Goal: Task Accomplishment & Management: Use online tool/utility

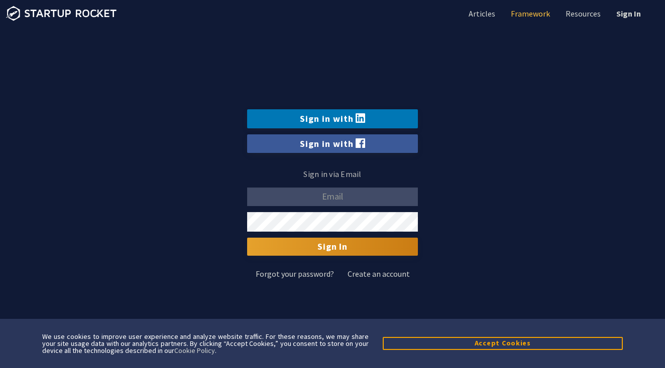
click at [530, 13] on link "Framework" at bounding box center [528, 13] width 41 height 11
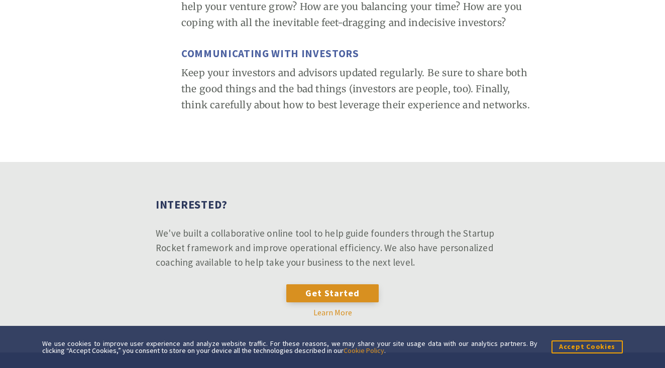
scroll to position [4421, 0]
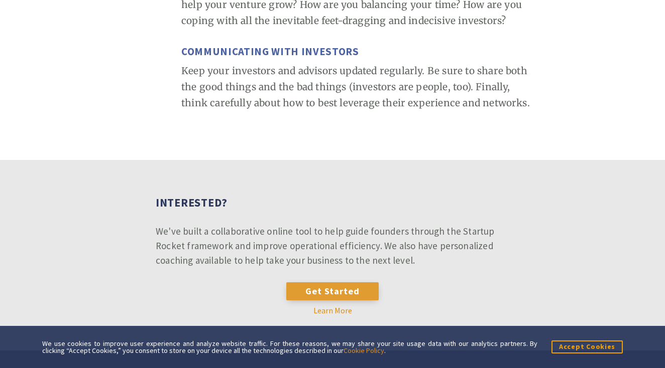
click at [333, 283] on link "Get Started" at bounding box center [332, 292] width 93 height 18
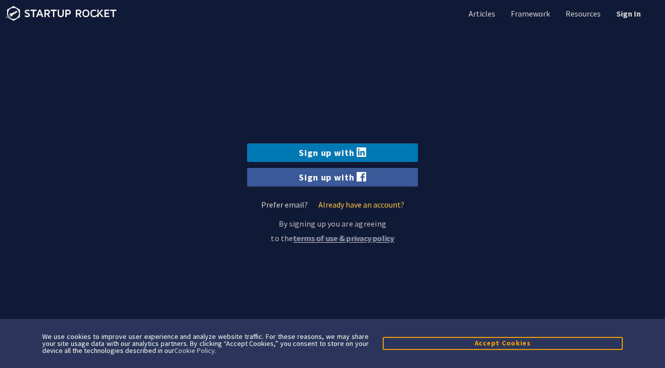
click at [366, 204] on link "Already have an account?" at bounding box center [361, 205] width 86 height 10
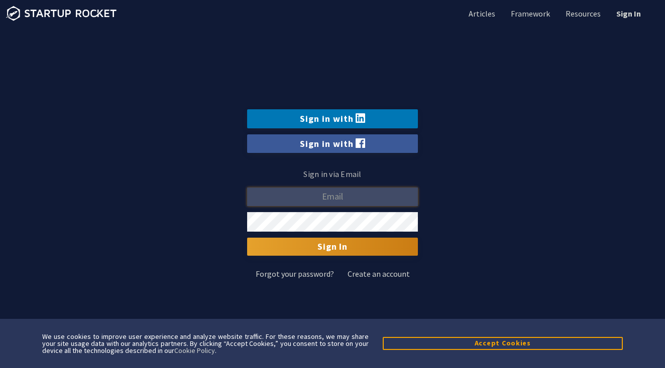
type input "mkelloggschmauch@gmail.com"
click at [448, 345] on button "Accept Cookies" at bounding box center [502, 343] width 240 height 13
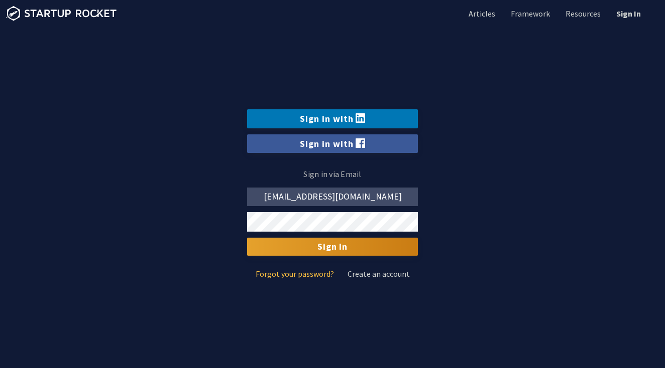
click at [296, 273] on link "Forgot your password?" at bounding box center [294, 274] width 78 height 8
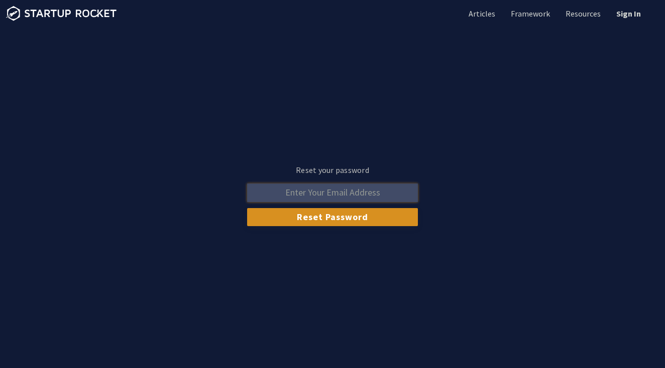
click at [348, 185] on input "Reset your password" at bounding box center [332, 193] width 171 height 19
type input "mkelloggschmauch@gmail.com"
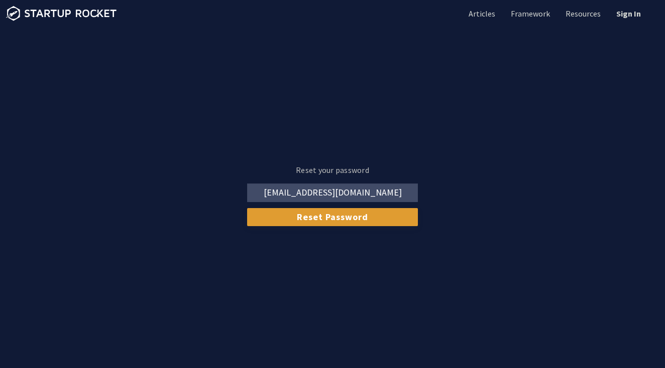
click at [307, 217] on input "Reset Password" at bounding box center [332, 217] width 171 height 18
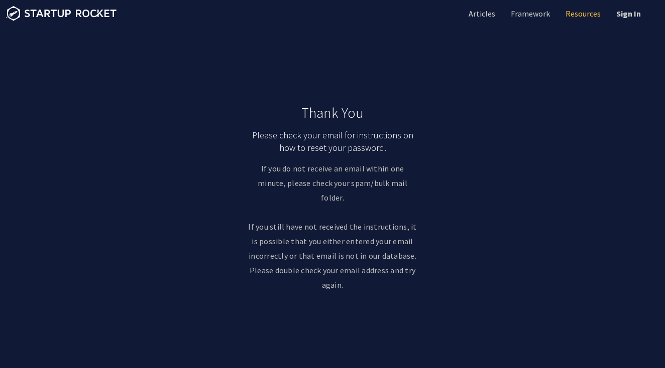
click at [584, 13] on link "Resources" at bounding box center [581, 13] width 37 height 11
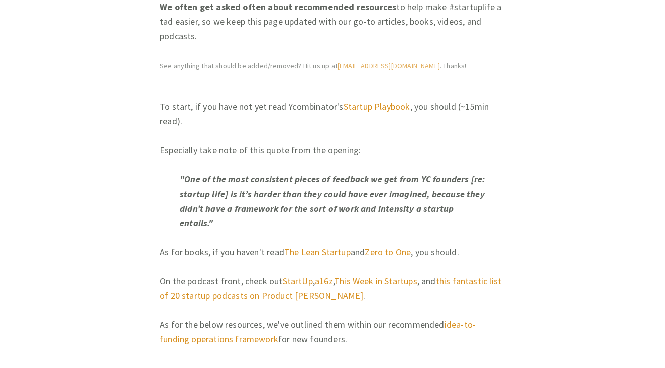
scroll to position [229, 0]
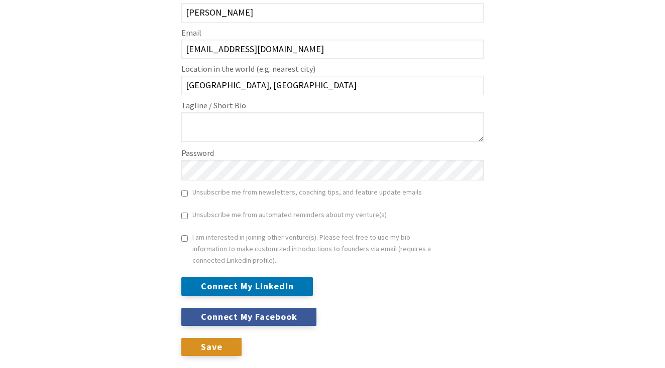
scroll to position [320, 0]
click at [196, 346] on input "Save" at bounding box center [211, 347] width 60 height 18
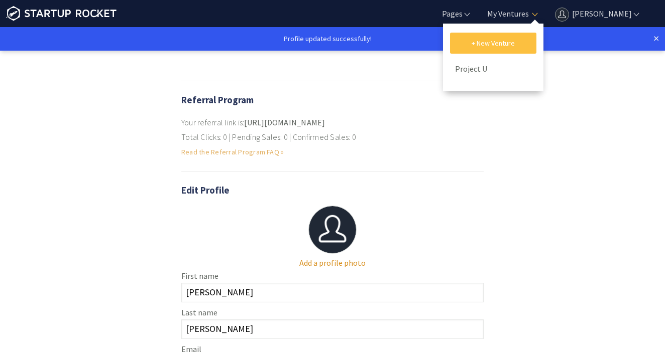
click at [459, 42] on link "+ New Venture" at bounding box center [493, 43] width 86 height 21
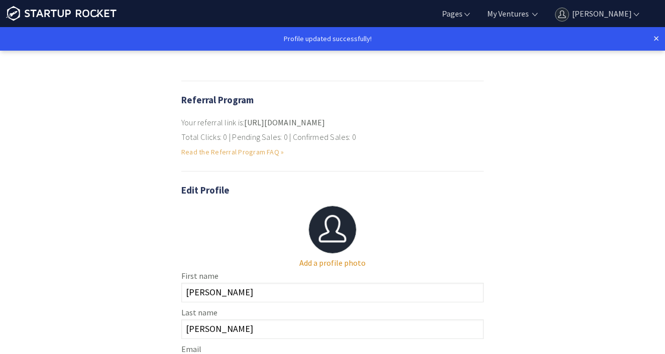
scroll to position [334, 0]
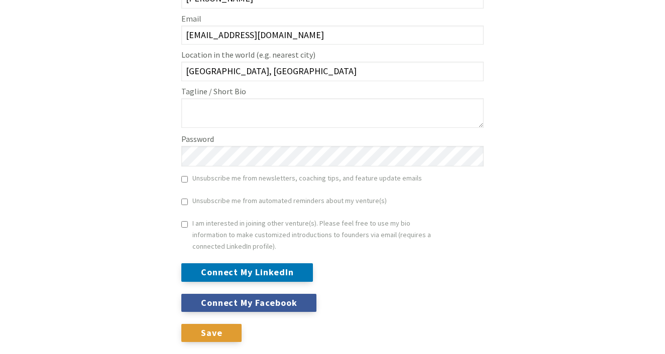
click at [213, 329] on input "Save" at bounding box center [211, 333] width 60 height 18
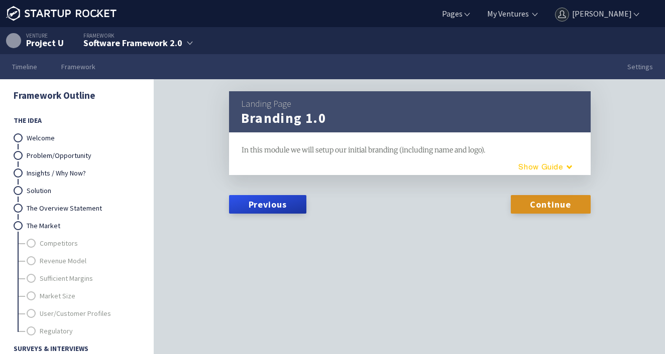
click at [553, 164] on button "Guide" at bounding box center [540, 167] width 85 height 17
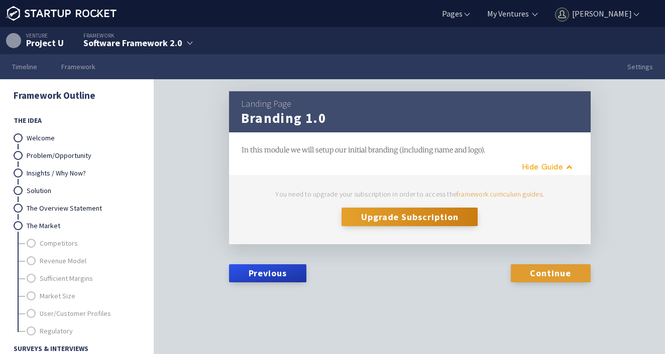
click at [549, 271] on link "Continue" at bounding box center [550, 274] width 80 height 18
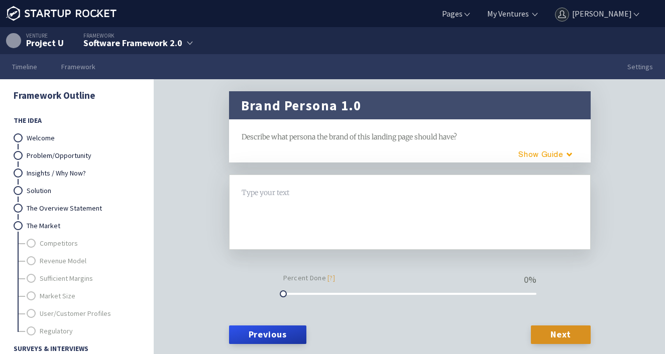
click at [561, 144] on div "Brand Persona 1.0 framework Describe what persona the brand of this landing pag…" at bounding box center [409, 126] width 361 height 71
click at [561, 160] on button "Guide" at bounding box center [540, 154] width 85 height 17
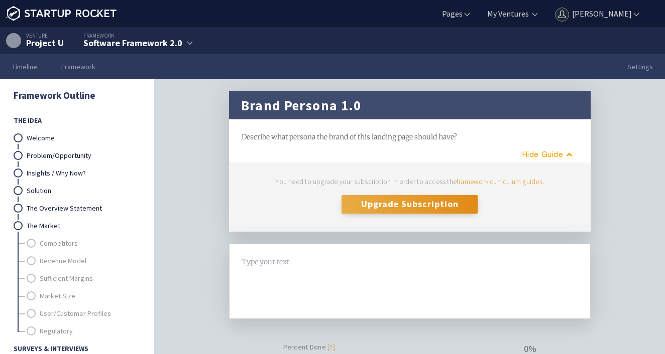
click at [384, 205] on button "Upgrade Subscription" at bounding box center [409, 204] width 136 height 18
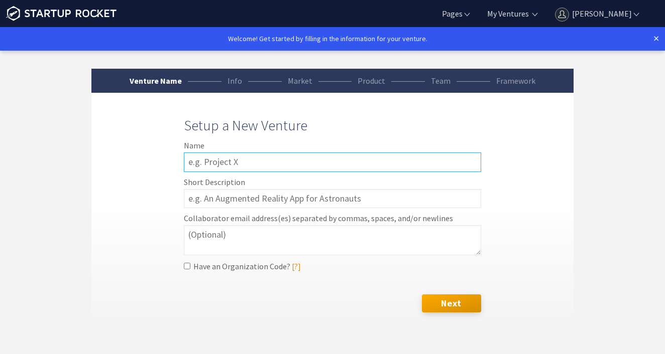
scroll to position [24, 0]
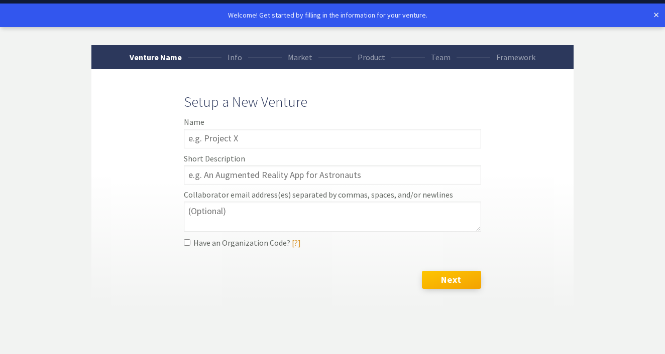
click at [449, 277] on button "Next" at bounding box center [451, 280] width 59 height 18
click at [654, 13] on link "×" at bounding box center [656, 15] width 6 height 12
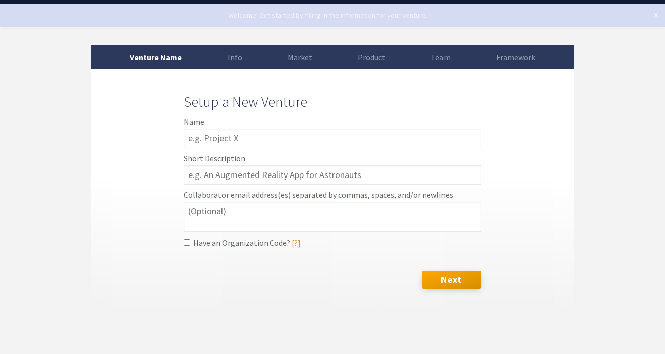
click at [655, 14] on link "×" at bounding box center [656, 15] width 6 height 12
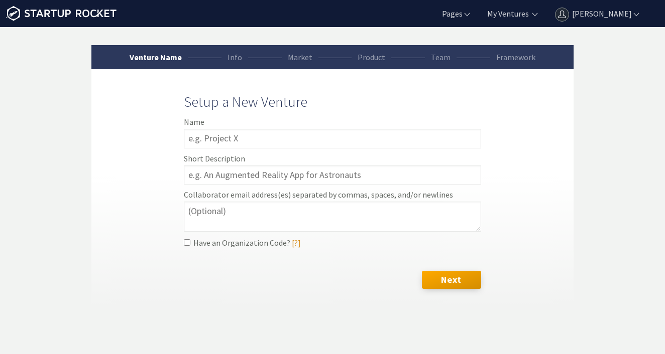
scroll to position [0, 0]
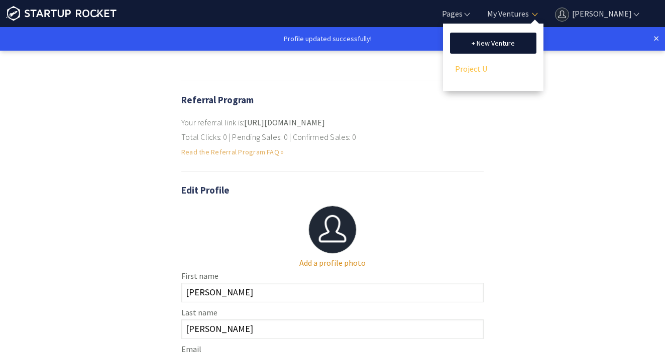
click at [463, 65] on link "Project U" at bounding box center [493, 68] width 76 height 15
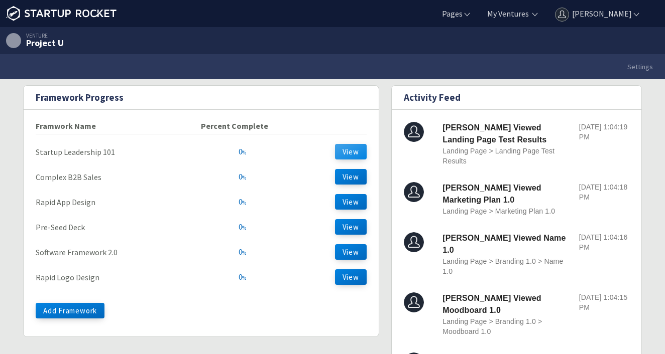
click at [357, 152] on button "View" at bounding box center [351, 152] width 32 height 16
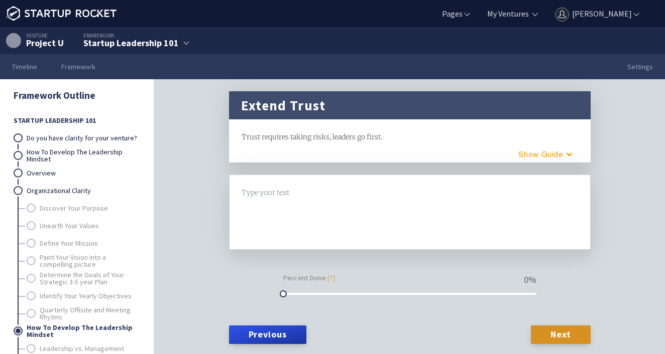
scroll to position [31, 0]
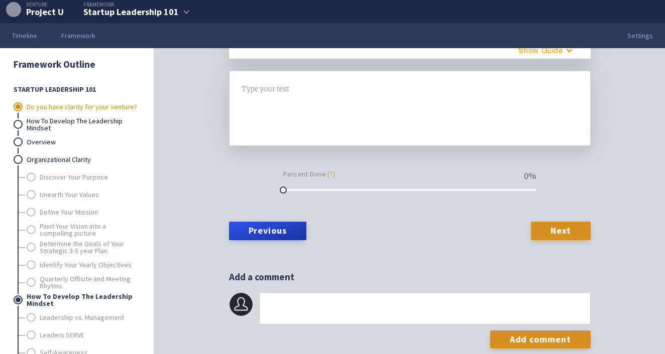
click at [105, 106] on link "Do you have clarity for your venture?" at bounding box center [83, 107] width 112 height 18
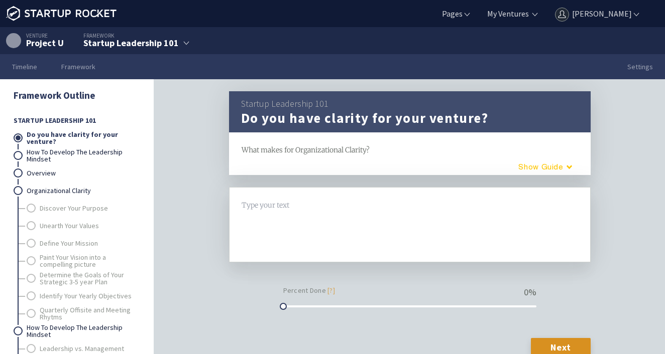
click at [563, 167] on button "Guide" at bounding box center [540, 167] width 85 height 17
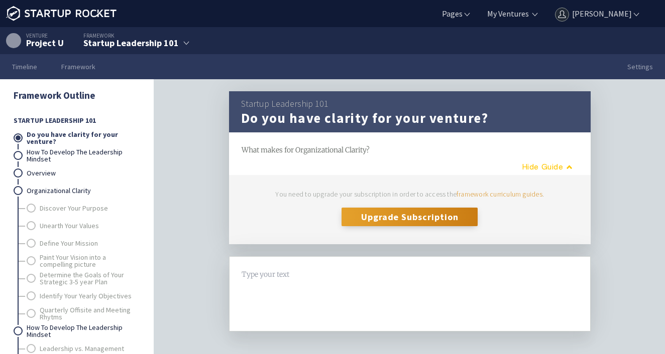
click at [563, 167] on button "Guide" at bounding box center [542, 167] width 81 height 17
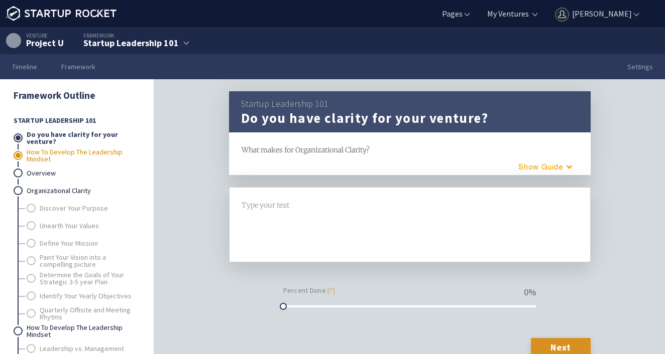
click at [60, 150] on link "How To Develop The Leadership Mindset" at bounding box center [83, 156] width 112 height 18
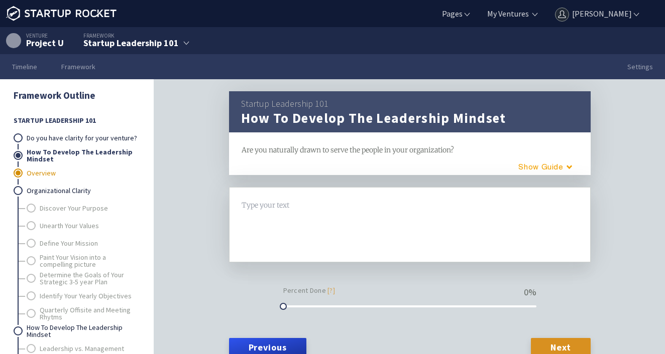
click at [49, 172] on link "Overview" at bounding box center [83, 174] width 112 height 18
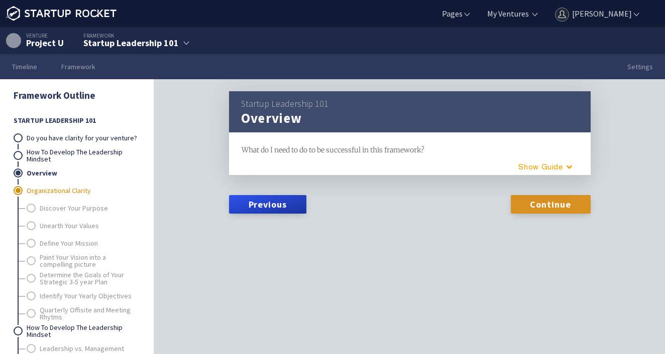
click at [60, 193] on link "Organizational Clarity" at bounding box center [83, 191] width 112 height 18
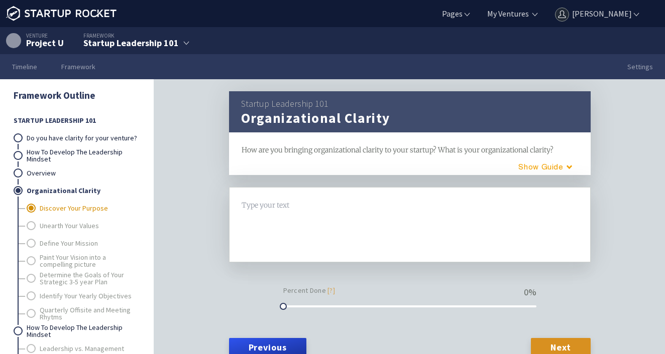
click at [59, 212] on link "Discover Your Purpose" at bounding box center [89, 209] width 99 height 18
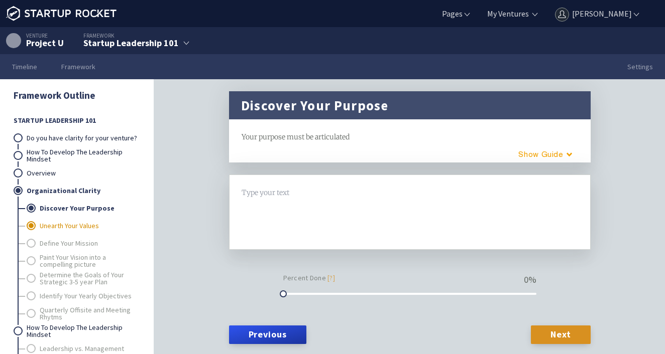
click at [64, 225] on link "Unearth Your Values" at bounding box center [89, 226] width 99 height 18
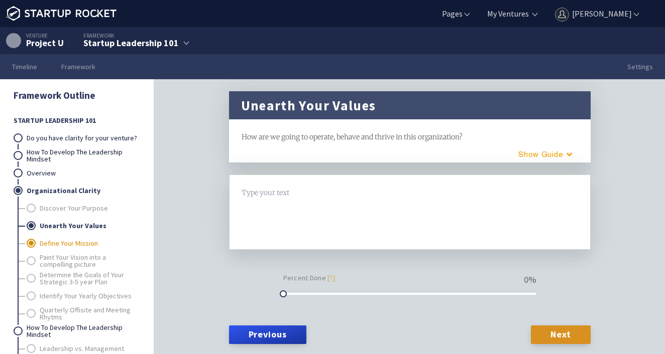
click at [77, 241] on link "Define Your Mission" at bounding box center [89, 244] width 99 height 18
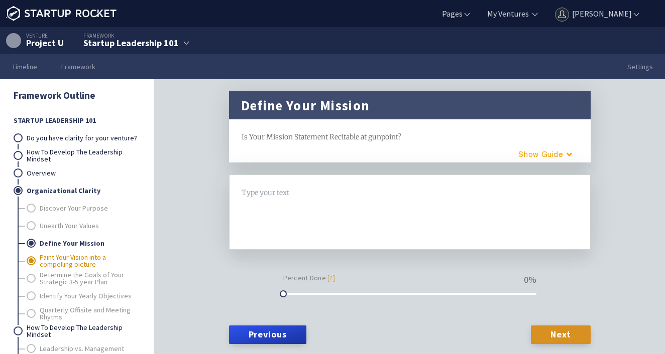
click at [77, 257] on link "Paint Your Vision into a compelling picture" at bounding box center [89, 261] width 99 height 18
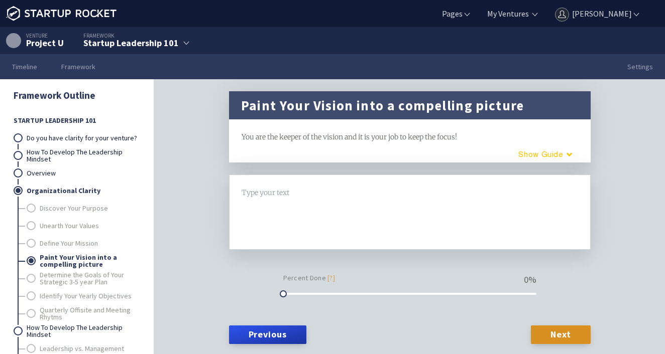
click at [535, 155] on button "Guide" at bounding box center [540, 154] width 85 height 17
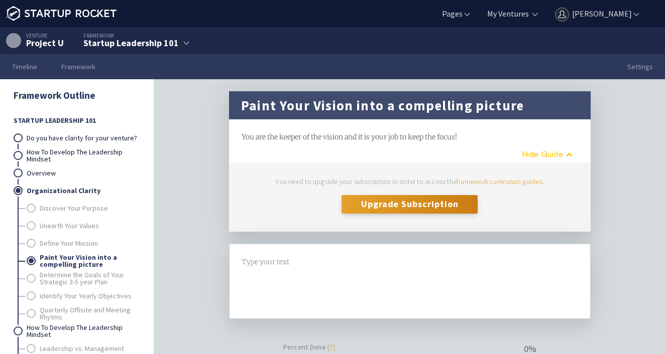
click at [535, 155] on button "Guide" at bounding box center [542, 154] width 81 height 17
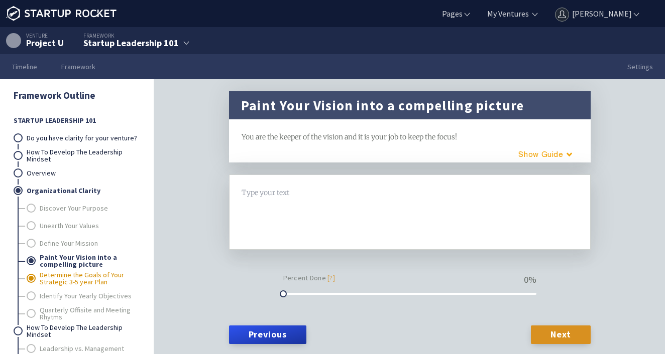
click at [58, 283] on link "Determine the Goals of Your Strategic 3-5 year Plan" at bounding box center [89, 279] width 99 height 18
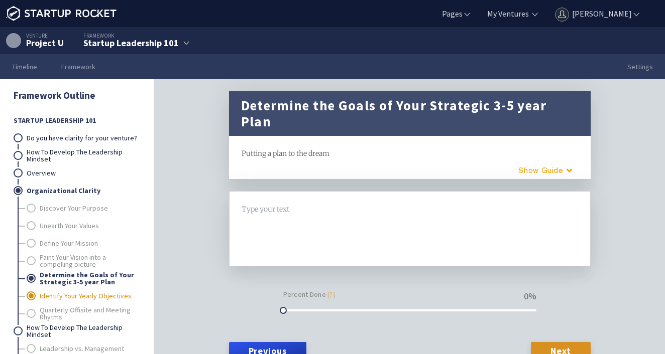
click at [56, 300] on link "Identify Your Yearly Objectives" at bounding box center [89, 297] width 99 height 18
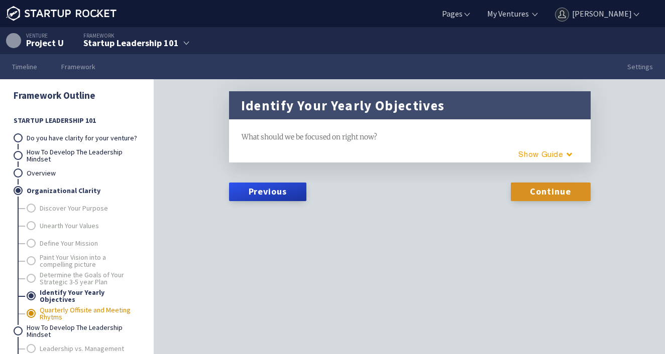
click at [63, 313] on link "Quarterly Offisite and Meeting Rhytms" at bounding box center [89, 314] width 99 height 18
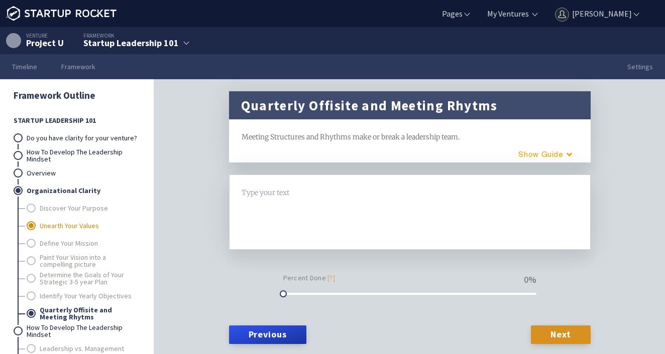
scroll to position [67, 0]
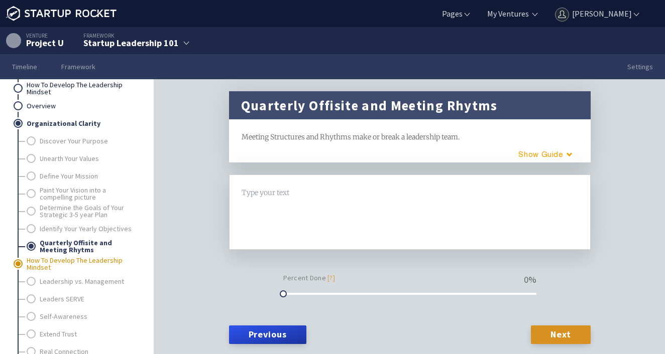
click at [36, 263] on link "How To Develop The Leadership Mindset" at bounding box center [83, 264] width 112 height 18
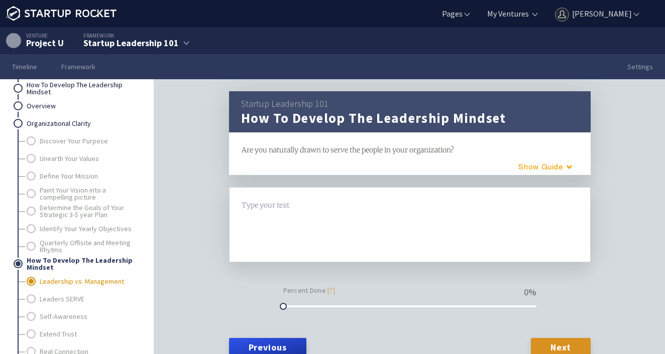
click at [58, 278] on link "Leadership vs. Management" at bounding box center [89, 282] width 99 height 18
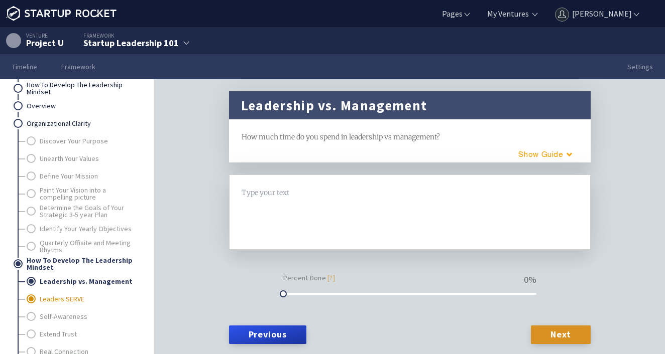
click at [68, 299] on link "Leaders SERVE" at bounding box center [89, 300] width 99 height 18
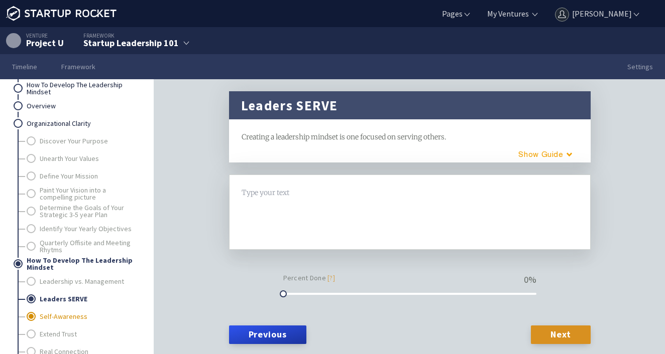
click at [72, 318] on link "Self-Awareness" at bounding box center [89, 317] width 99 height 18
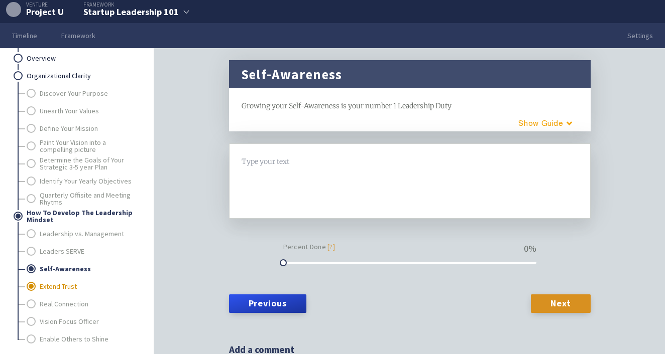
click at [58, 284] on link "Extend Trust" at bounding box center [89, 287] width 99 height 18
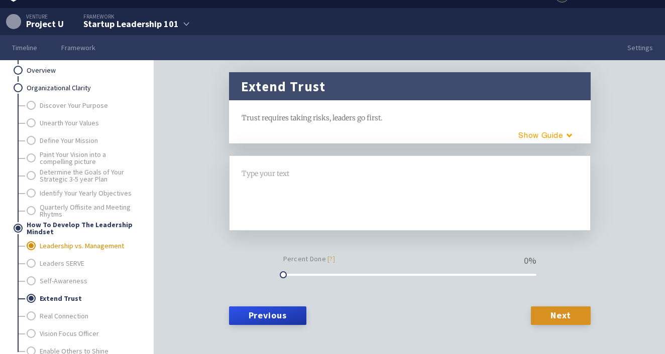
scroll to position [21, 0]
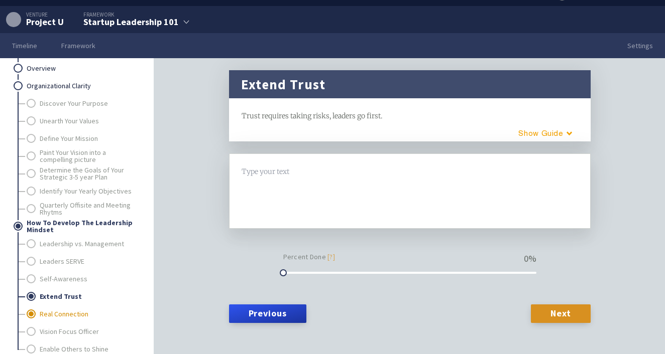
click at [61, 314] on link "Real Connection" at bounding box center [89, 315] width 99 height 18
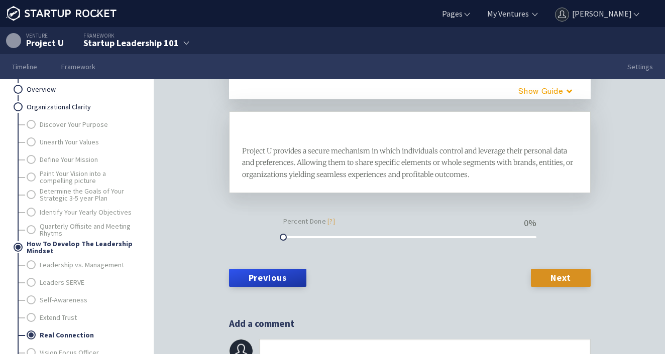
scroll to position [79, 0]
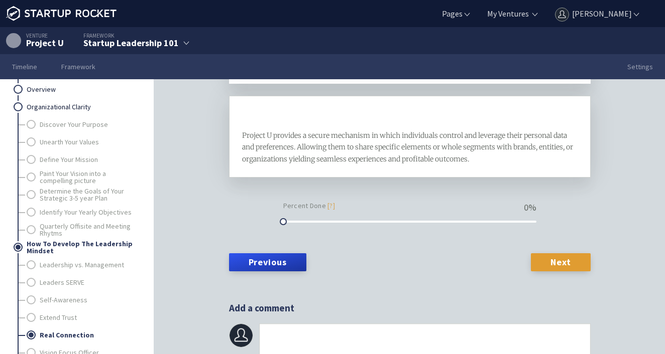
click at [554, 255] on link "Next" at bounding box center [560, 262] width 59 height 18
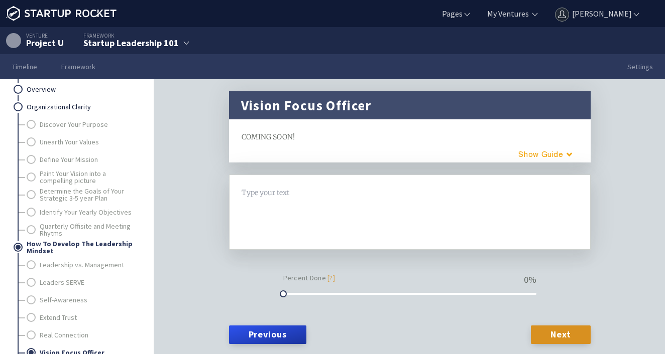
click at [566, 334] on link "Next" at bounding box center [560, 335] width 59 height 18
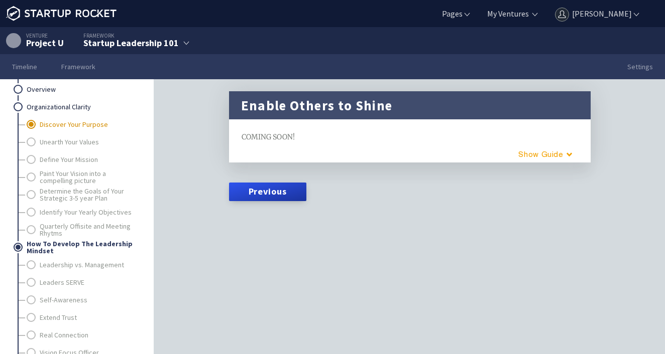
click at [71, 128] on link "Discover Your Purpose" at bounding box center [89, 125] width 99 height 18
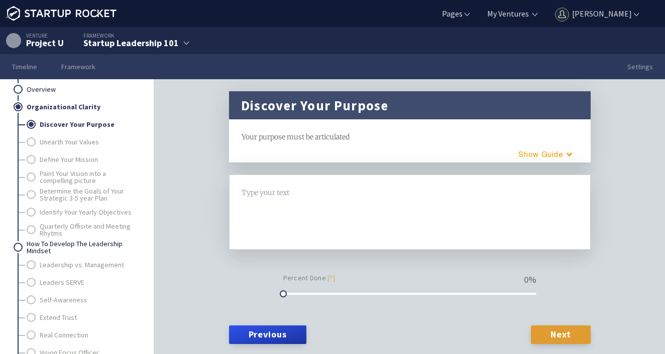
click at [556, 331] on link "Next" at bounding box center [560, 335] width 59 height 18
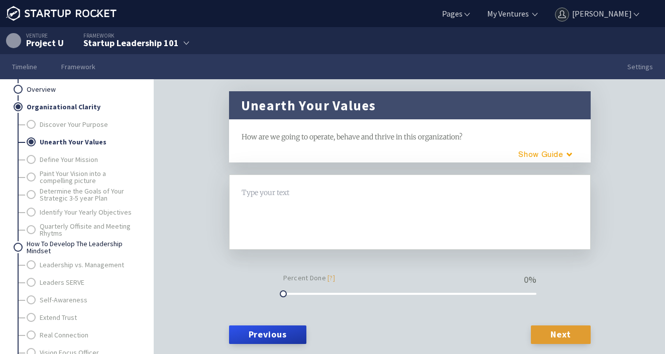
click at [559, 338] on link "Next" at bounding box center [560, 335] width 59 height 18
click at [559, 337] on link "Next" at bounding box center [560, 335] width 59 height 18
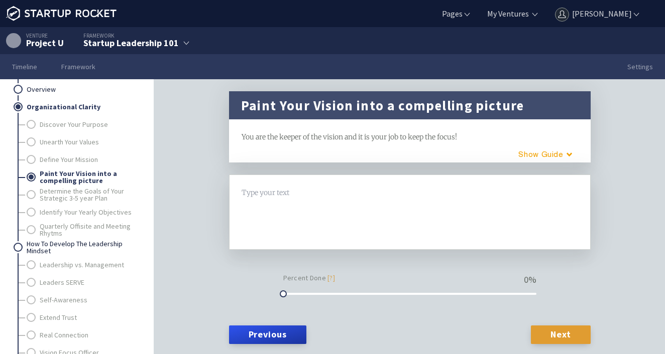
click at [559, 337] on link "Next" at bounding box center [560, 335] width 59 height 18
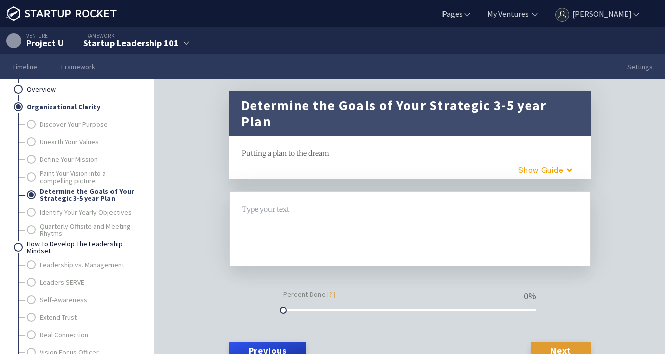
click at [559, 342] on link "Next" at bounding box center [560, 351] width 59 height 18
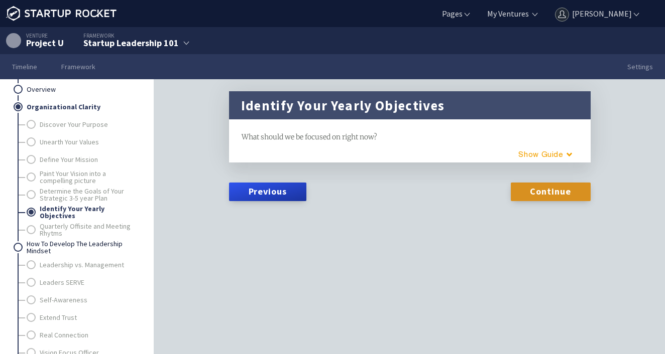
click at [560, 336] on div "Identify Your Yearly Objectives framework What should we be focused on right no…" at bounding box center [409, 232] width 385 height 282
click at [552, 195] on link "Continue" at bounding box center [550, 192] width 80 height 18
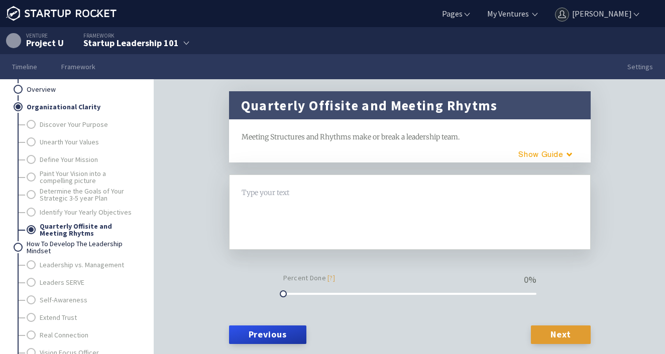
click at [567, 337] on link "Next" at bounding box center [560, 335] width 59 height 18
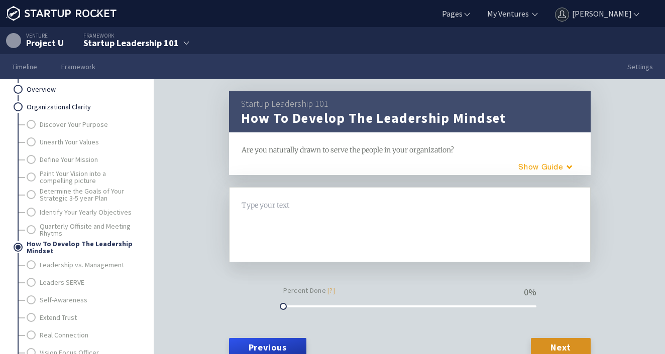
click at [567, 336] on form "Type your text H1 H2 Percent Done [?] 0 % Previous Next" at bounding box center [409, 274] width 361 height 175
click at [566, 345] on link "Next" at bounding box center [560, 347] width 59 height 18
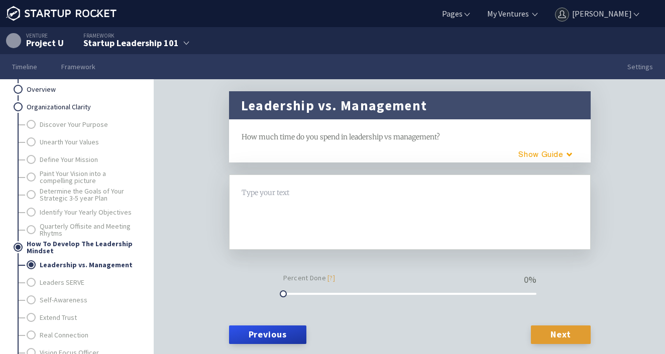
click at [562, 334] on link "Next" at bounding box center [560, 335] width 59 height 18
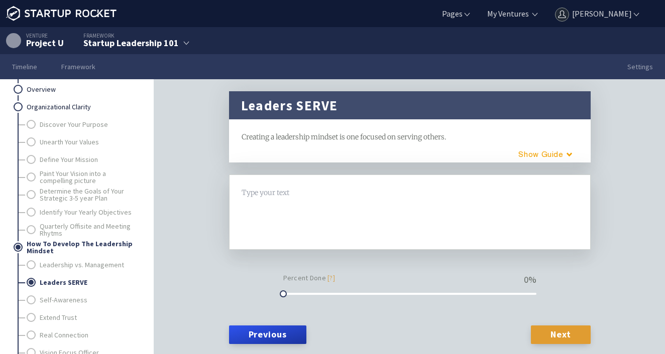
click at [561, 334] on link "Next" at bounding box center [560, 335] width 59 height 18
click at [563, 332] on link "Next" at bounding box center [560, 335] width 59 height 18
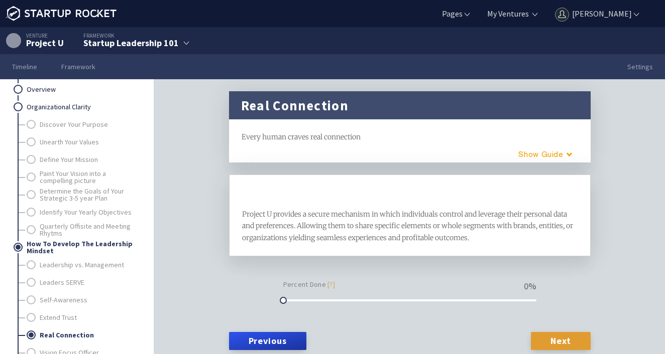
click at [563, 332] on link "Next" at bounding box center [560, 341] width 59 height 18
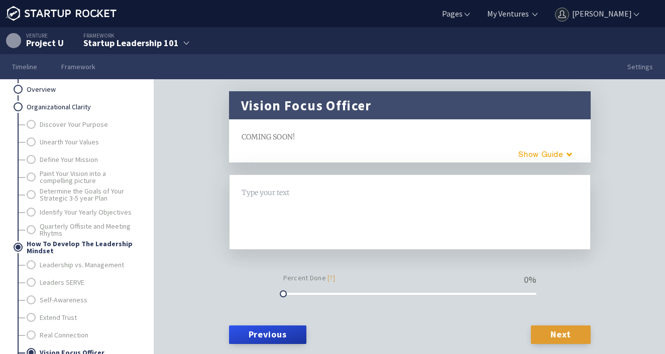
click at [563, 332] on link "Next" at bounding box center [560, 335] width 59 height 18
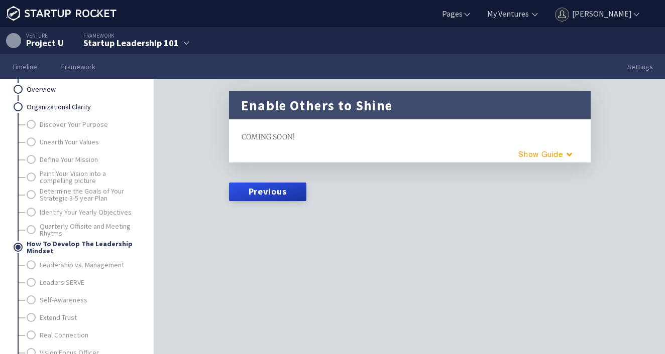
click at [563, 332] on div "Enable Others to Shine framework COMING SOON! H1 H2 Guide Previous" at bounding box center [409, 232] width 385 height 282
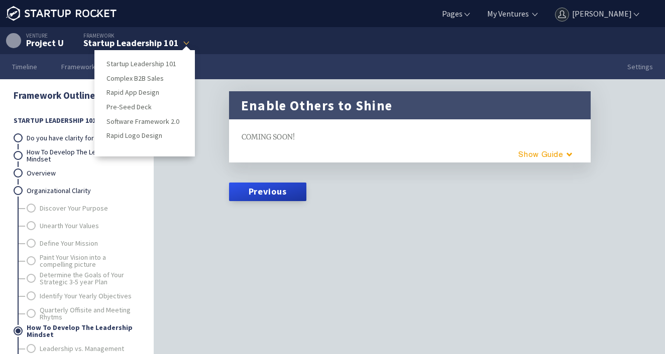
click at [103, 50] on ul "Startup Leadership 101 Complex B2B Sales Rapid App Design Pre-Seed Deck Softwar…" at bounding box center [144, 103] width 100 height 106
click at [122, 78] on link "Complex B2B Sales" at bounding box center [144, 79] width 76 height 12
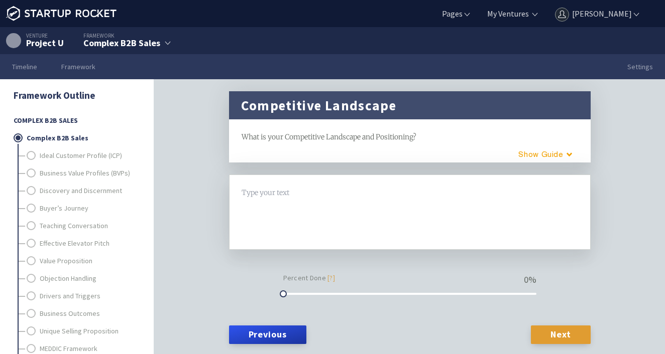
click at [566, 333] on link "Next" at bounding box center [560, 335] width 59 height 18
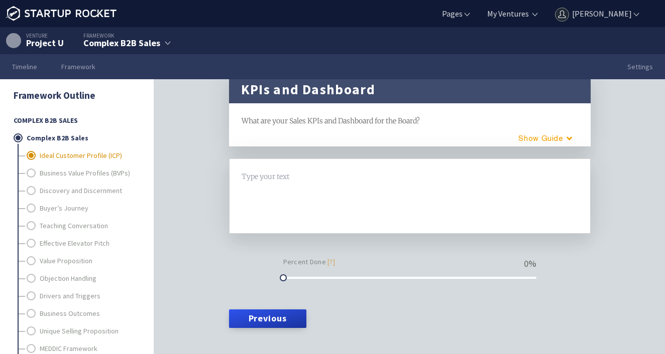
click at [70, 153] on link "Ideal Customer Profile (ICP)" at bounding box center [89, 156] width 99 height 18
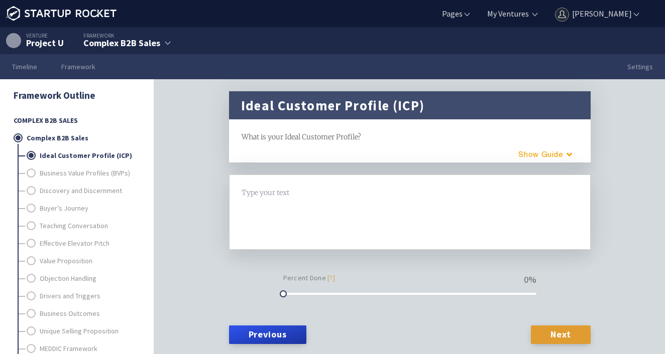
click at [563, 331] on link "Next" at bounding box center [560, 335] width 59 height 18
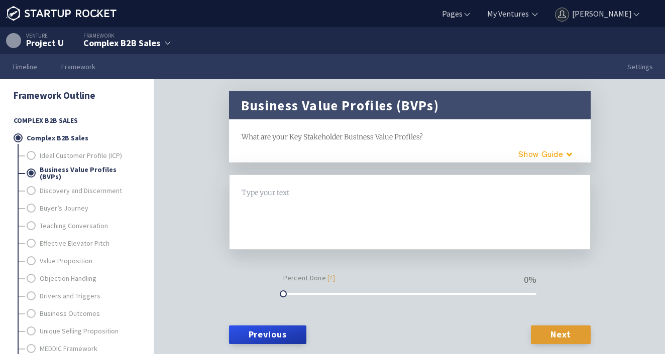
click at [560, 331] on link "Next" at bounding box center [560, 335] width 59 height 18
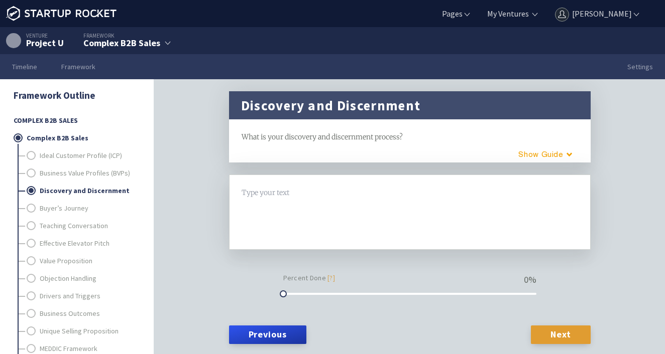
click at [557, 333] on link "Next" at bounding box center [560, 335] width 59 height 18
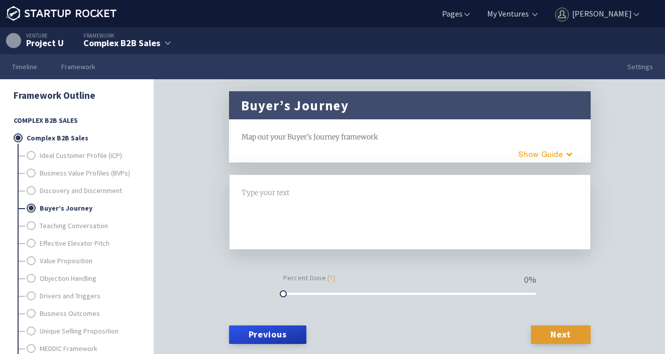
click at [557, 333] on link "Next" at bounding box center [560, 335] width 59 height 18
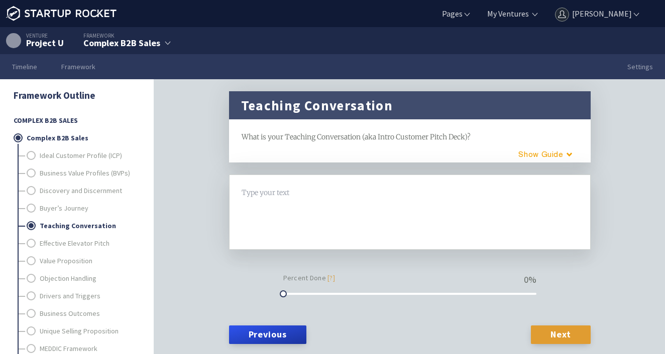
click at [557, 333] on link "Next" at bounding box center [560, 335] width 59 height 18
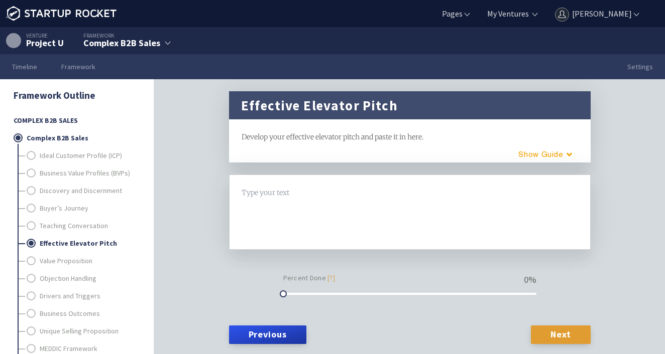
click at [562, 332] on link "Next" at bounding box center [560, 335] width 59 height 18
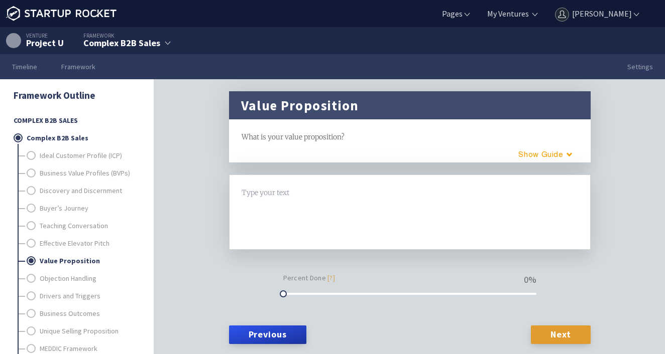
click at [562, 332] on link "Next" at bounding box center [560, 335] width 59 height 18
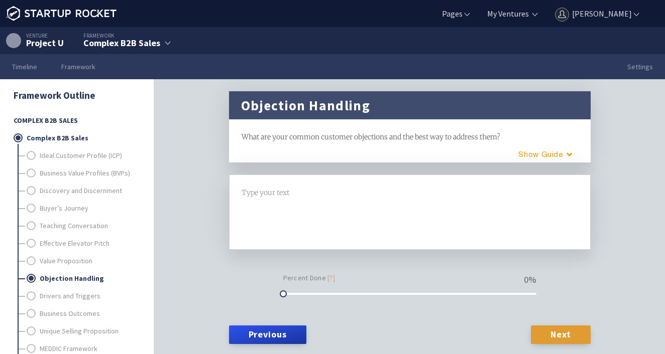
click at [562, 332] on link "Next" at bounding box center [560, 335] width 59 height 18
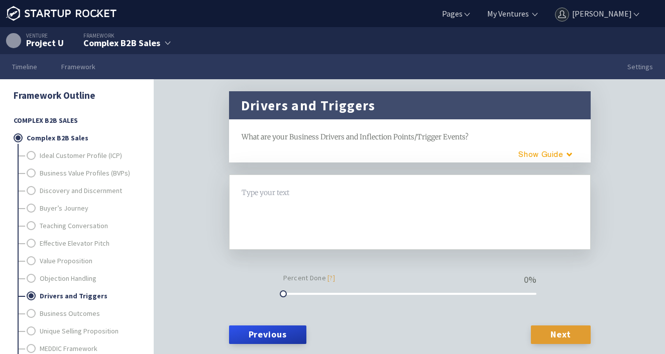
click at [560, 338] on link "Next" at bounding box center [560, 335] width 59 height 18
click at [561, 335] on link "Next" at bounding box center [560, 335] width 59 height 18
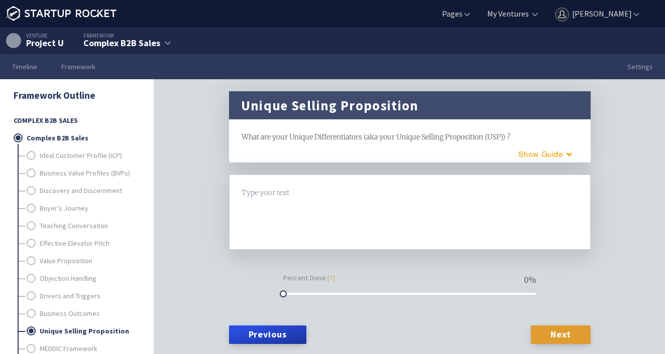
click at [562, 335] on link "Next" at bounding box center [560, 335] width 59 height 18
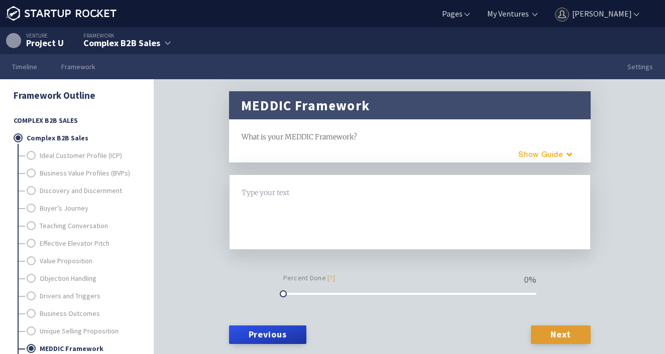
click at [562, 335] on link "Next" at bounding box center [560, 335] width 59 height 18
click at [561, 333] on link "Next" at bounding box center [560, 335] width 59 height 18
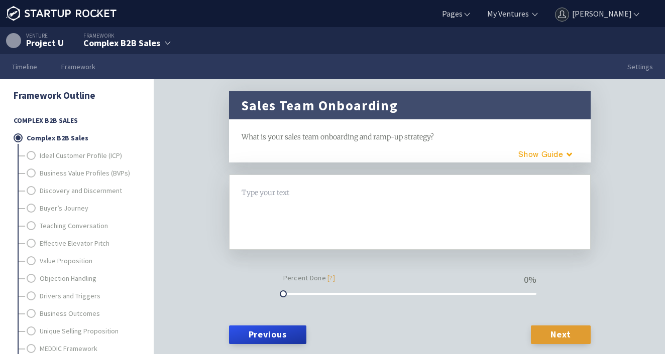
click at [561, 335] on link "Next" at bounding box center [560, 335] width 59 height 18
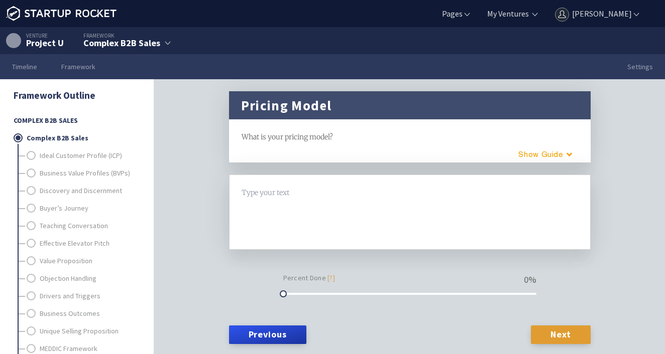
click at [561, 335] on link "Next" at bounding box center [560, 335] width 59 height 18
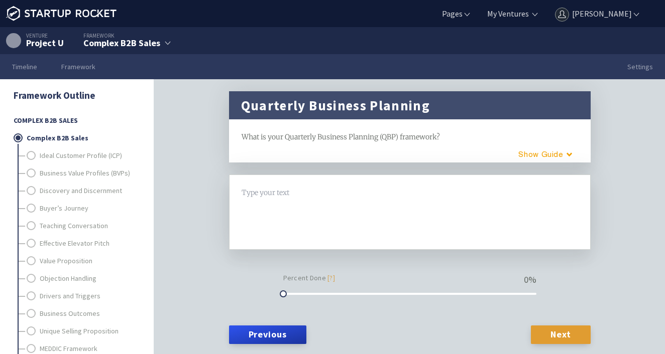
click at [561, 335] on link "Next" at bounding box center [560, 335] width 59 height 18
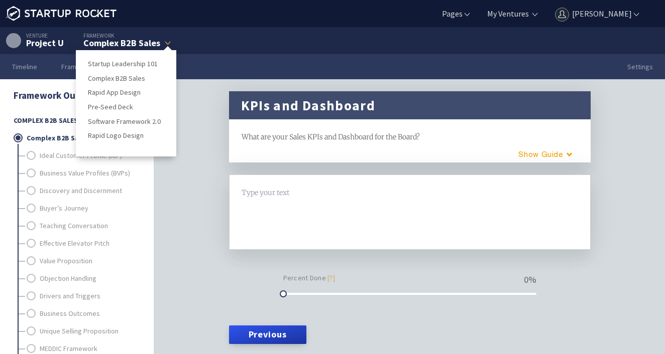
click at [136, 42] on div "Complex B2B Sales" at bounding box center [121, 43] width 77 height 9
click at [125, 90] on link "Rapid App Design" at bounding box center [126, 93] width 76 height 12
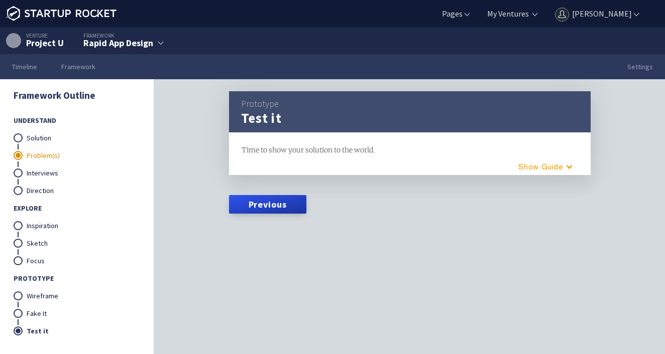
click at [30, 154] on link "Problem(s)" at bounding box center [83, 156] width 112 height 18
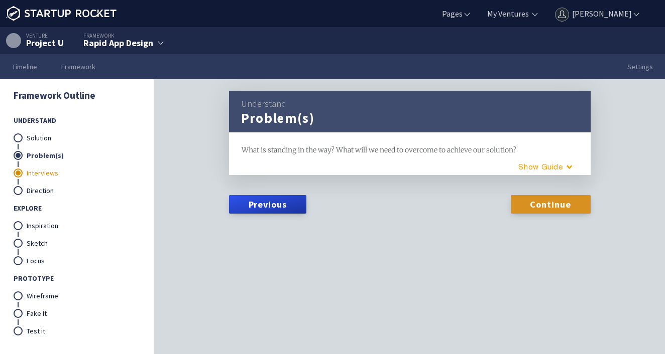
click at [36, 170] on link "Interviews" at bounding box center [83, 174] width 112 height 18
click at [37, 189] on link "Direction" at bounding box center [83, 191] width 112 height 18
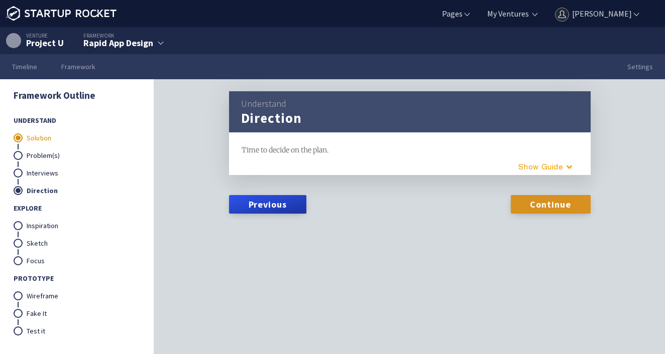
click at [81, 144] on link "Solution" at bounding box center [83, 139] width 112 height 18
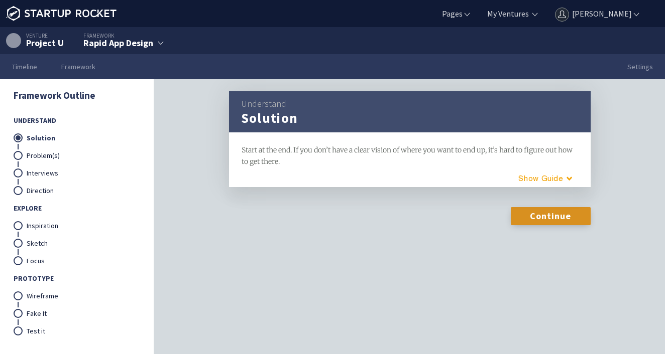
click at [552, 216] on link "Continue" at bounding box center [550, 216] width 80 height 18
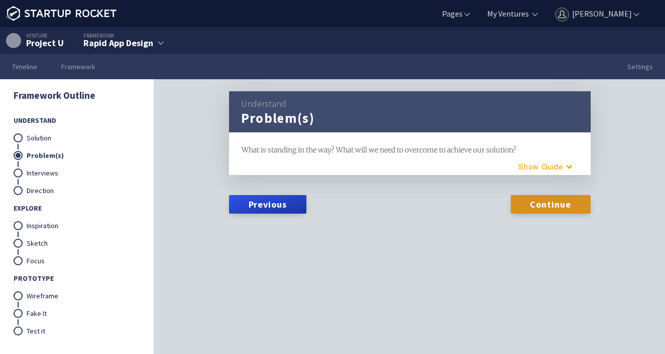
click at [549, 216] on form "Previous Continue" at bounding box center [409, 203] width 361 height 32
click at [550, 200] on link "Continue" at bounding box center [550, 204] width 80 height 18
click at [571, 204] on link "Continue" at bounding box center [550, 204] width 80 height 18
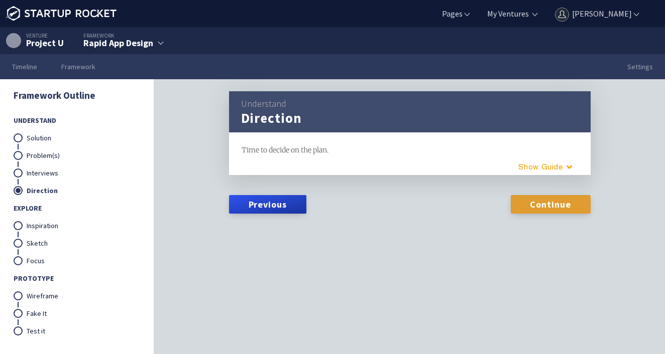
click at [548, 204] on link "Continue" at bounding box center [550, 204] width 80 height 18
click at [547, 204] on link "Continue" at bounding box center [550, 204] width 80 height 18
click at [548, 204] on link "Continue" at bounding box center [550, 204] width 80 height 18
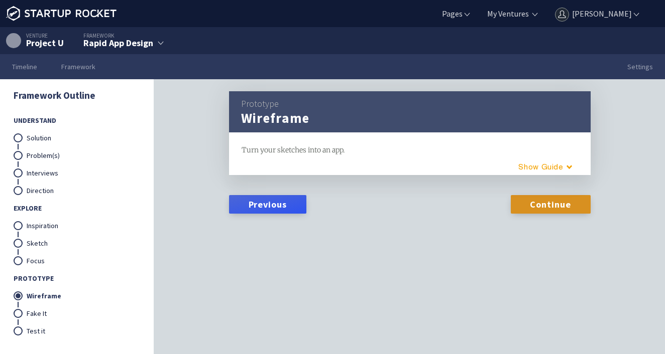
click at [287, 204] on link "Previous" at bounding box center [267, 204] width 77 height 18
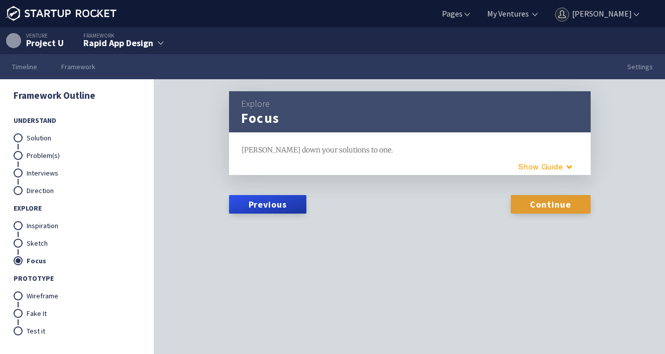
click at [538, 203] on link "Continue" at bounding box center [550, 204] width 80 height 18
click at [539, 202] on link "Continue" at bounding box center [550, 204] width 80 height 18
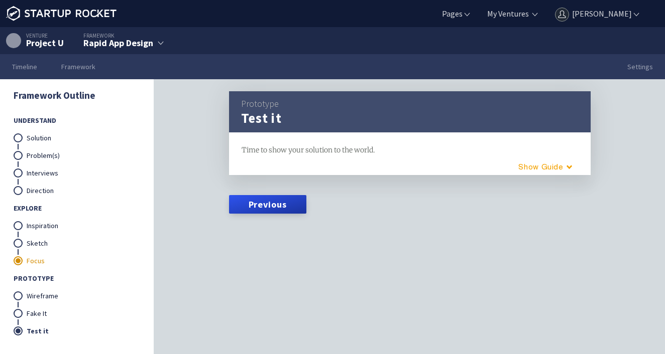
scroll to position [31, 0]
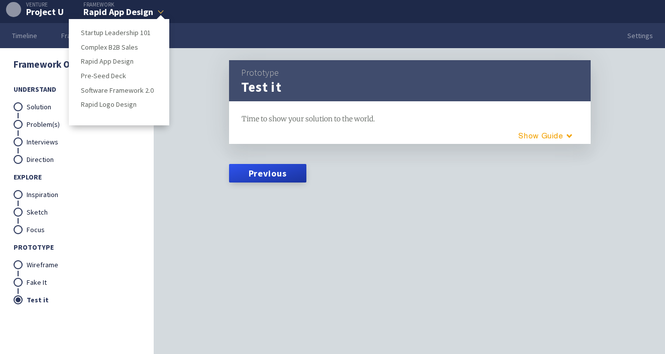
click at [143, 11] on div "Rapid App Design" at bounding box center [118, 12] width 70 height 9
click at [117, 72] on link "Pre-Seed Deck" at bounding box center [119, 76] width 76 height 12
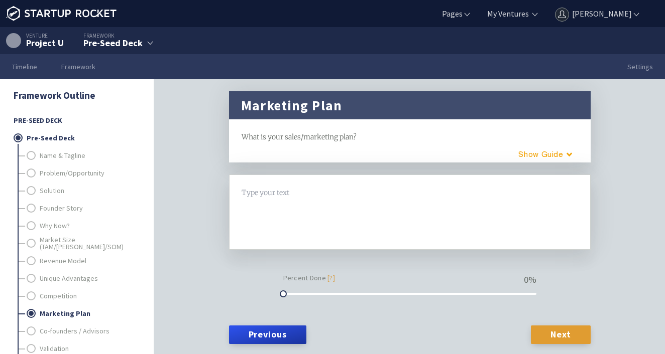
click at [561, 333] on link "Next" at bounding box center [560, 335] width 59 height 18
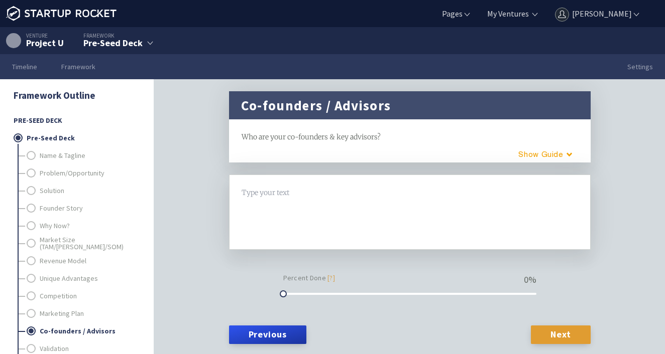
click at [560, 333] on link "Next" at bounding box center [560, 335] width 59 height 18
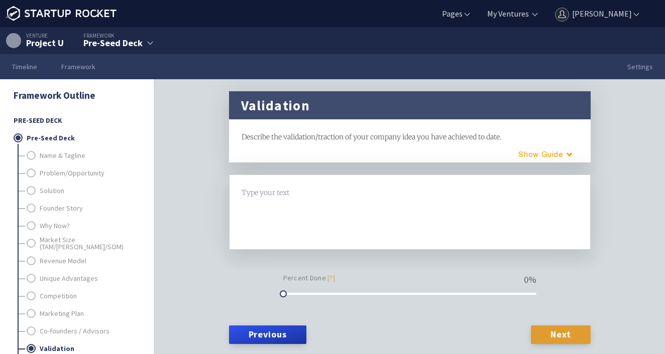
click at [561, 334] on link "Next" at bounding box center [560, 335] width 59 height 18
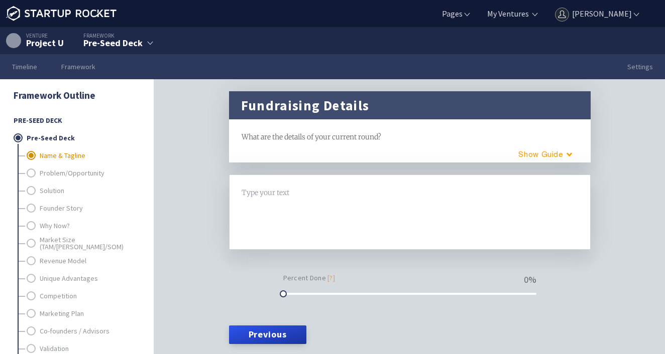
click at [68, 154] on link "Name & Tagline" at bounding box center [89, 156] width 99 height 18
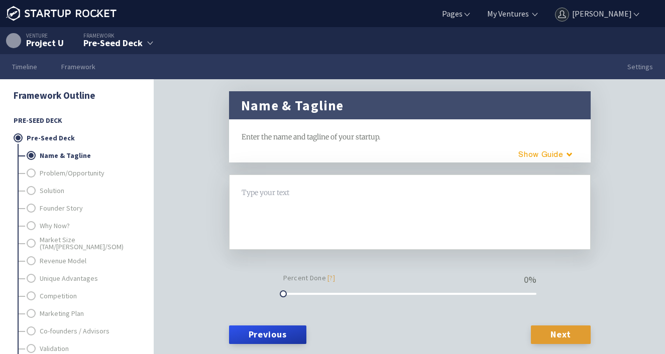
click at [567, 331] on link "Next" at bounding box center [560, 335] width 59 height 18
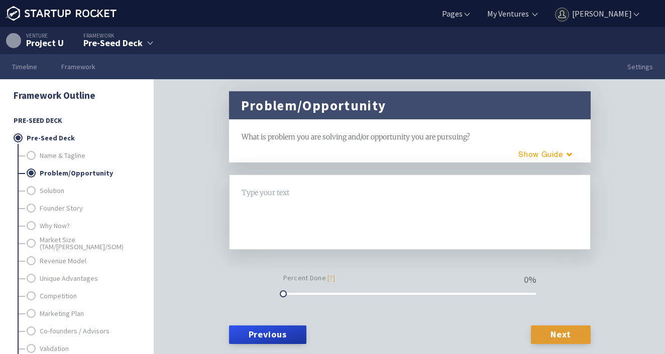
click at [567, 331] on link "Next" at bounding box center [560, 335] width 59 height 18
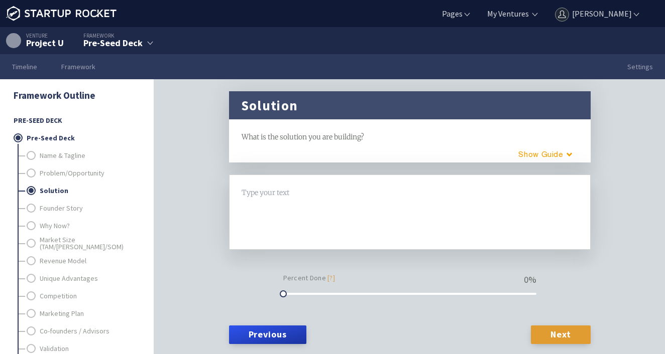
click at [567, 331] on link "Next" at bounding box center [560, 335] width 59 height 18
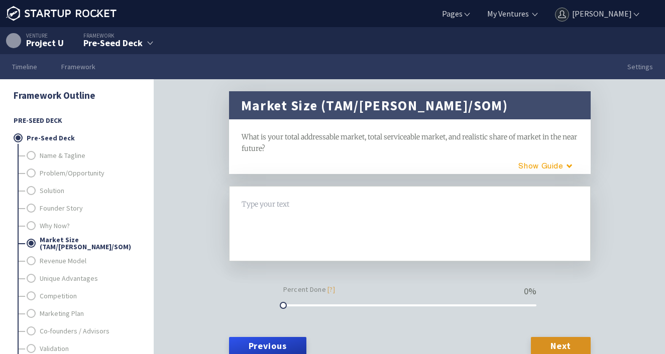
scroll to position [15, 0]
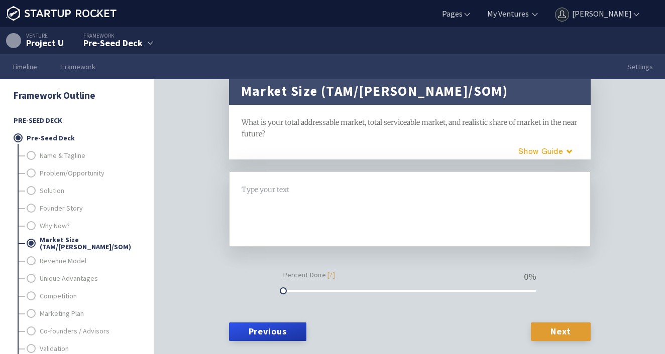
click at [562, 335] on link "Next" at bounding box center [560, 332] width 59 height 18
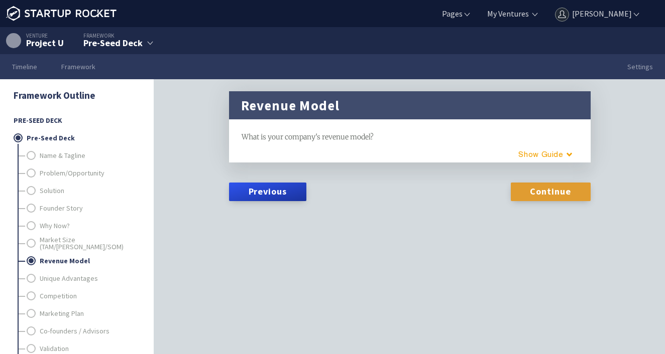
click at [547, 193] on link "Continue" at bounding box center [550, 192] width 80 height 18
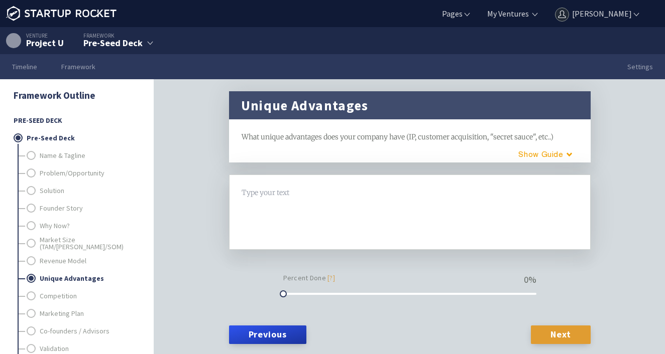
click at [563, 333] on link "Next" at bounding box center [560, 335] width 59 height 18
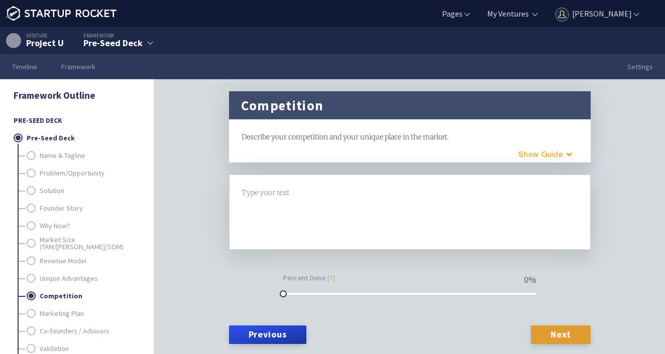
click at [563, 333] on link "Next" at bounding box center [560, 335] width 59 height 18
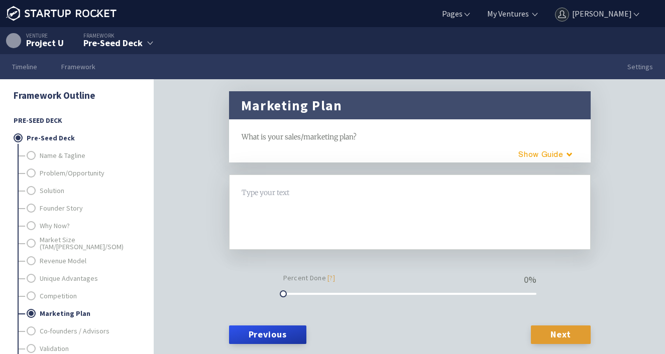
click at [566, 334] on link "Next" at bounding box center [560, 335] width 59 height 18
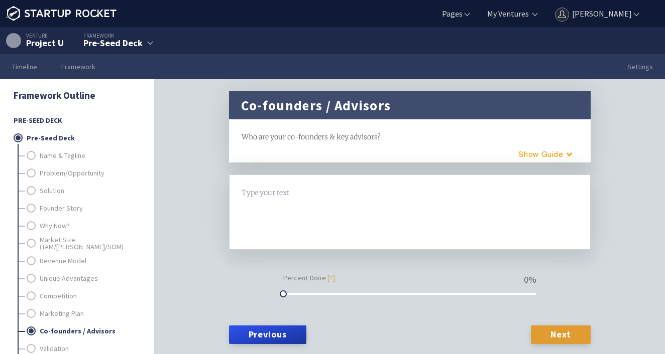
click at [566, 333] on link "Next" at bounding box center [560, 335] width 59 height 18
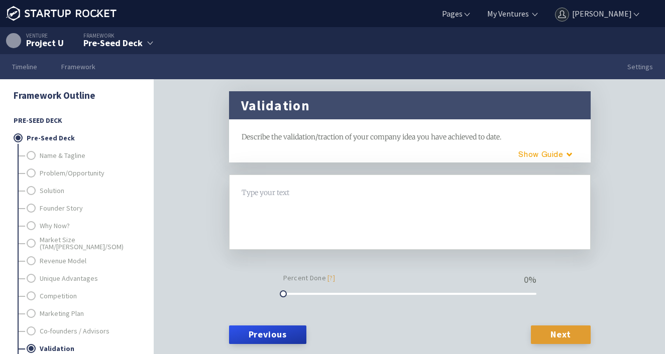
click at [572, 332] on link "Next" at bounding box center [560, 335] width 59 height 18
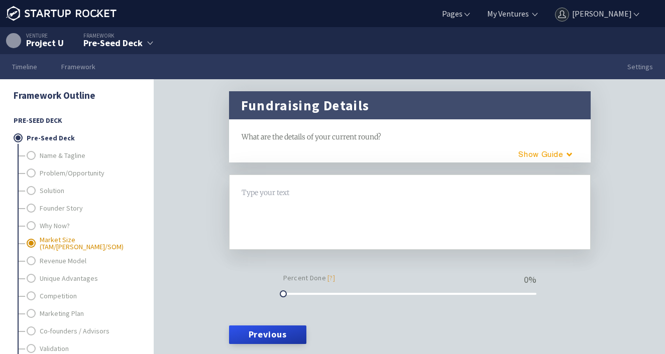
scroll to position [31, 0]
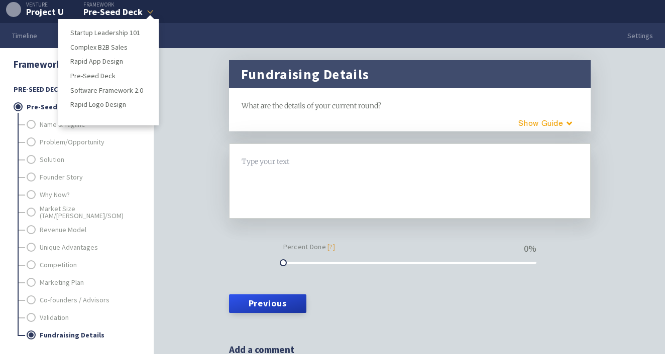
click at [112, 13] on div "Pre-Seed Deck" at bounding box center [112, 12] width 59 height 9
click at [89, 90] on link "Software Framework 2.0" at bounding box center [108, 91] width 76 height 12
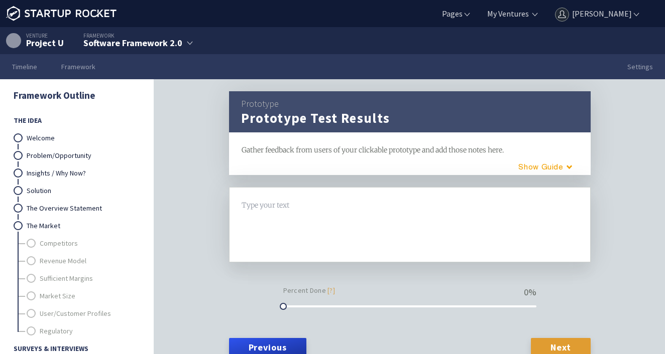
click at [563, 345] on link "Next" at bounding box center [560, 347] width 59 height 18
click at [561, 348] on link "Next" at bounding box center [560, 347] width 59 height 18
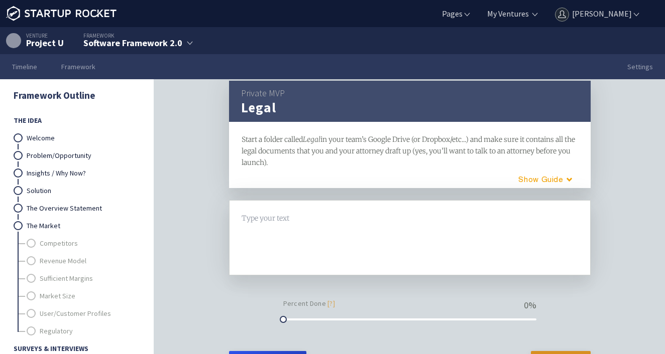
scroll to position [56, 0]
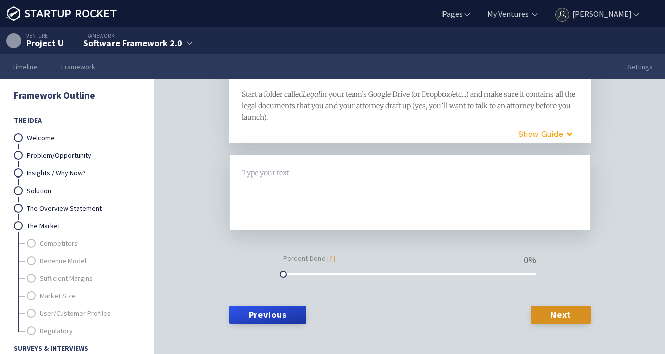
click at [574, 316] on link "Next" at bounding box center [560, 315] width 59 height 18
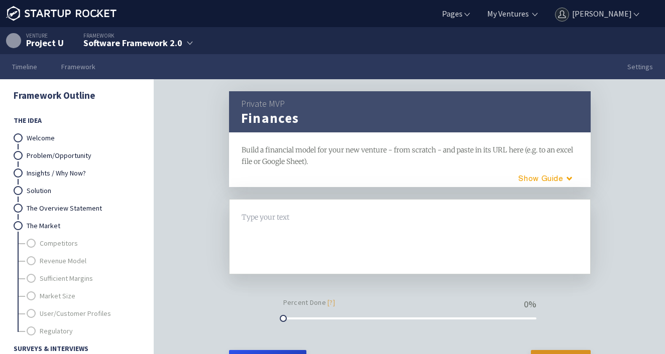
scroll to position [12, 0]
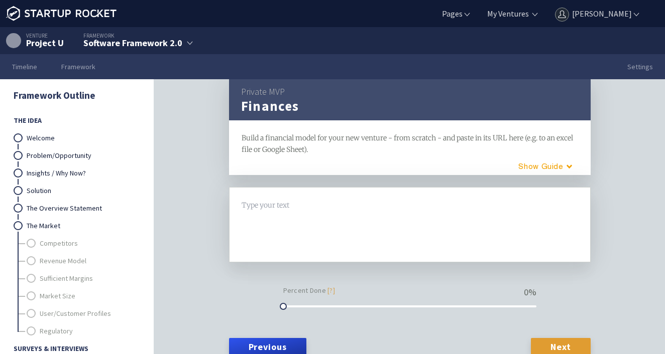
click at [563, 345] on link "Next" at bounding box center [560, 347] width 59 height 18
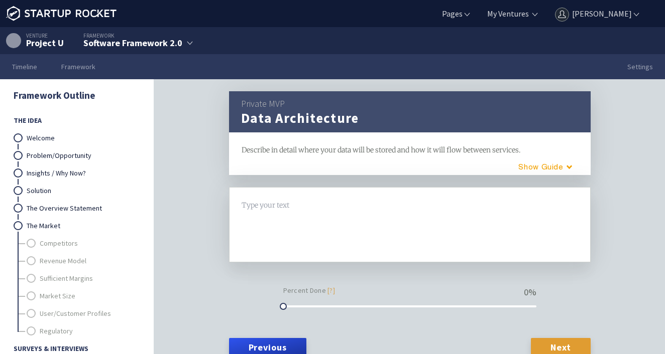
click at [561, 347] on link "Next" at bounding box center [560, 347] width 59 height 18
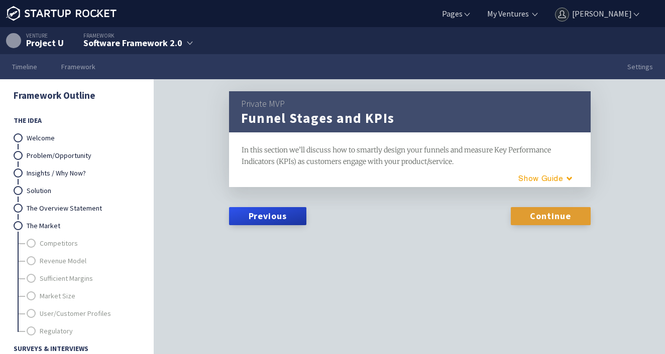
click at [535, 210] on link "Continue" at bounding box center [550, 216] width 80 height 18
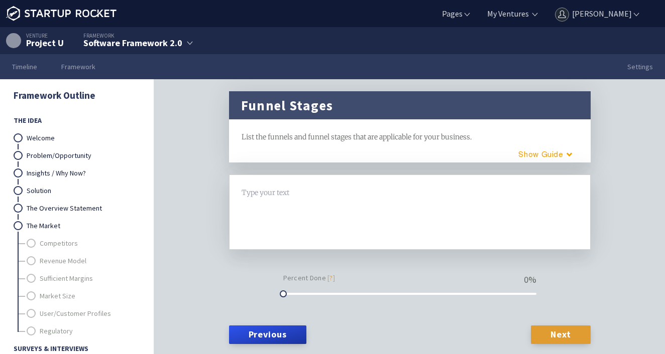
click at [558, 334] on link "Next" at bounding box center [560, 335] width 59 height 18
click at [557, 334] on link "Next" at bounding box center [560, 335] width 59 height 18
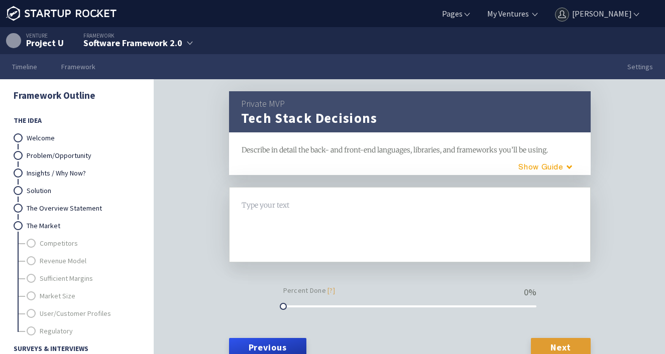
click at [568, 342] on link "Next" at bounding box center [560, 347] width 59 height 18
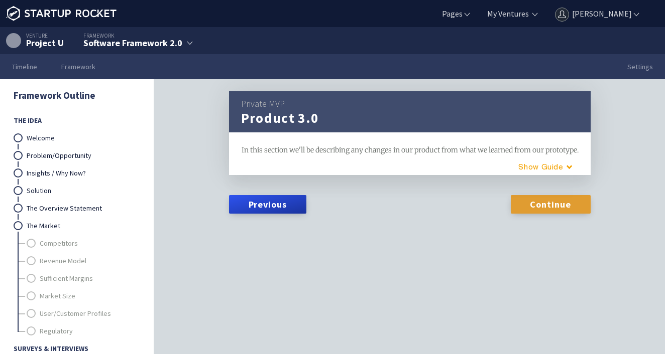
click at [555, 213] on link "Continue" at bounding box center [550, 204] width 80 height 18
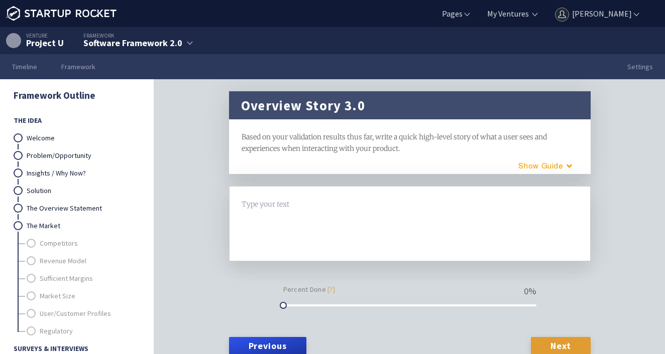
click at [559, 343] on link "Next" at bounding box center [560, 346] width 59 height 18
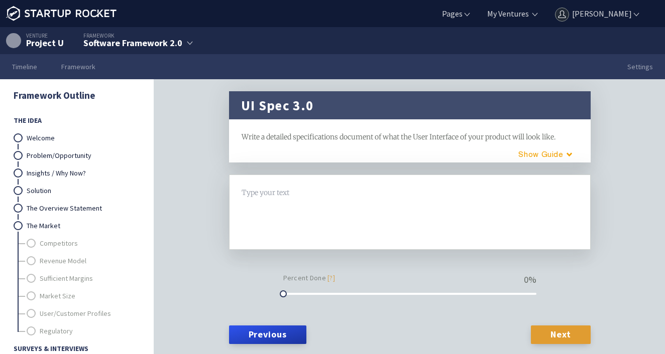
click at [562, 332] on link "Next" at bounding box center [560, 335] width 59 height 18
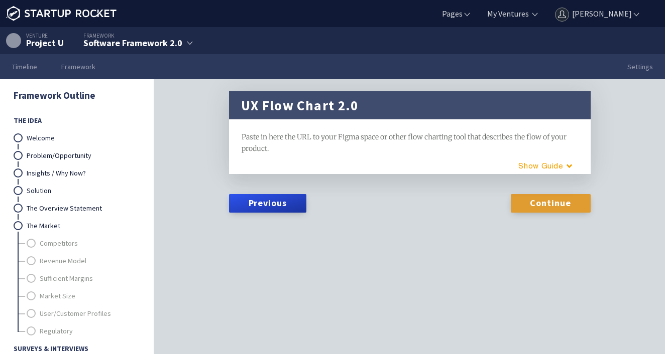
click at [560, 198] on link "Continue" at bounding box center [550, 203] width 80 height 18
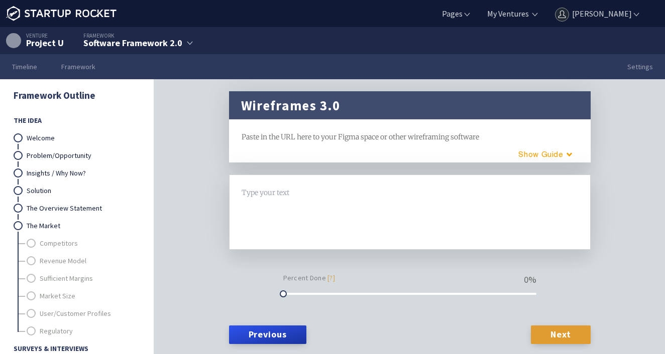
click at [555, 335] on link "Next" at bounding box center [560, 335] width 59 height 18
click at [553, 333] on link "Next" at bounding box center [560, 335] width 59 height 18
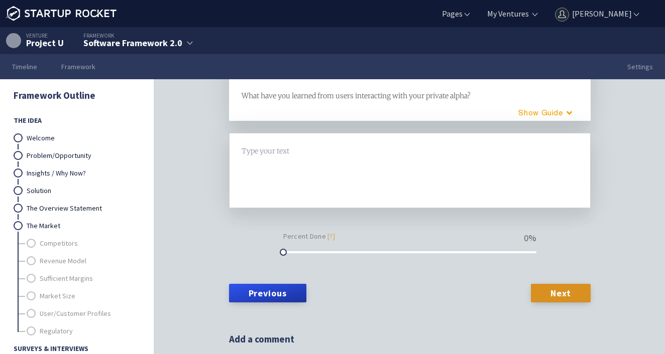
scroll to position [29, 0]
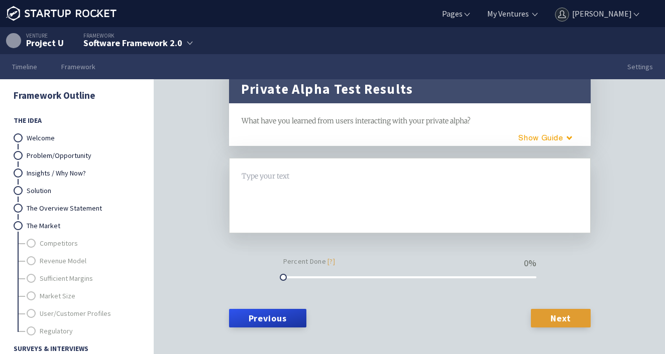
click at [560, 313] on link "Next" at bounding box center [560, 318] width 59 height 18
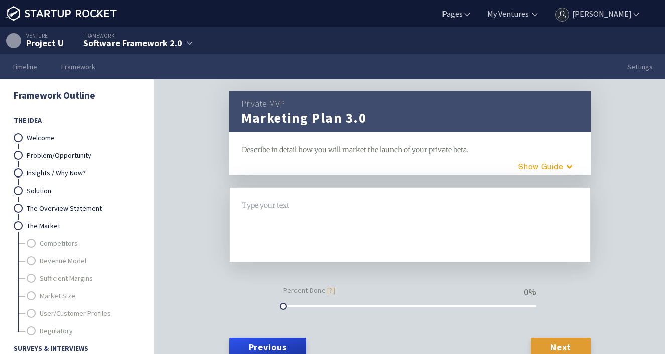
click at [565, 349] on link "Next" at bounding box center [560, 347] width 59 height 18
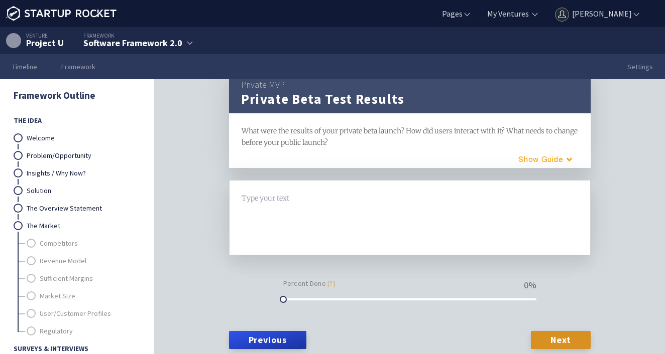
scroll to position [65, 0]
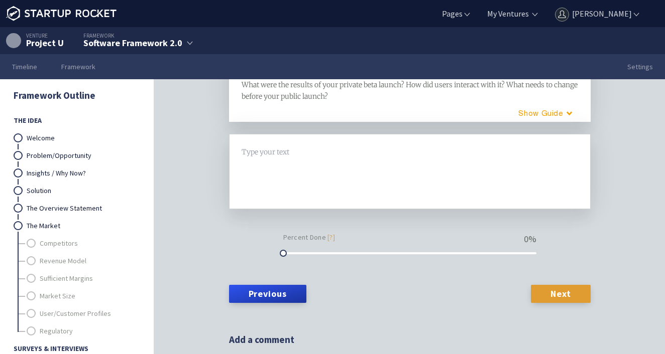
click at [568, 296] on link "Next" at bounding box center [560, 294] width 59 height 18
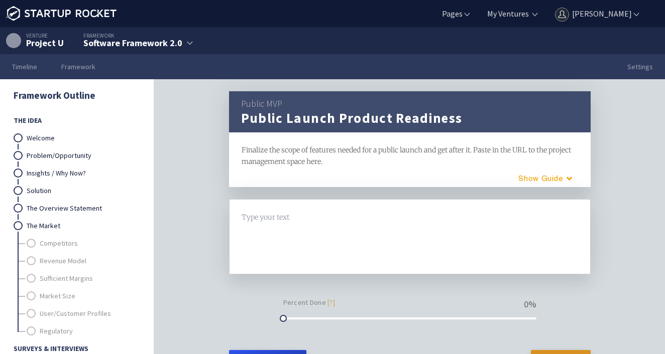
scroll to position [14, 0]
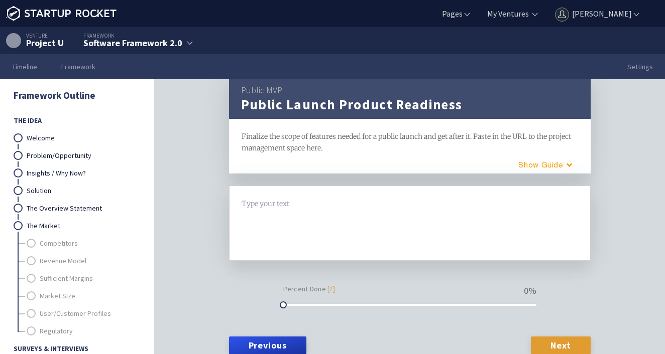
click at [571, 351] on link "Next" at bounding box center [560, 346] width 59 height 18
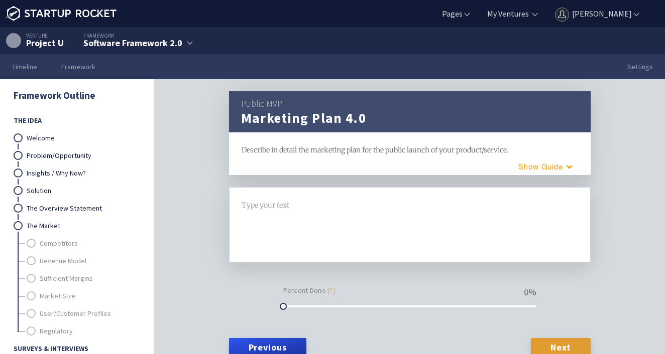
click at [570, 338] on link "Next" at bounding box center [560, 347] width 59 height 18
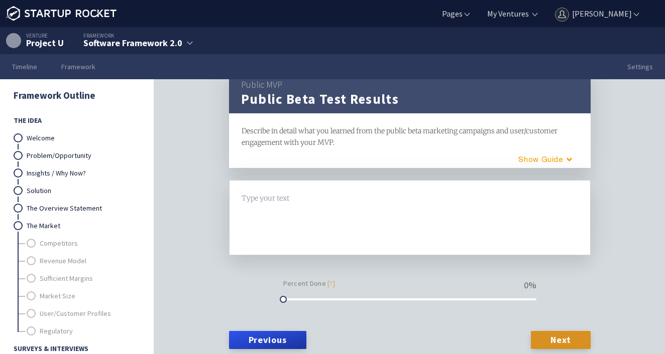
scroll to position [66, 0]
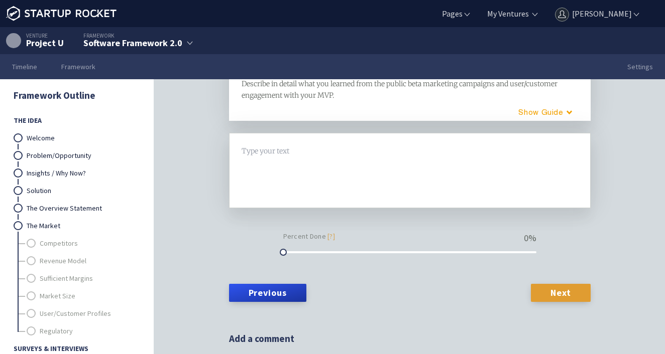
click at [564, 285] on link "Next" at bounding box center [560, 293] width 59 height 18
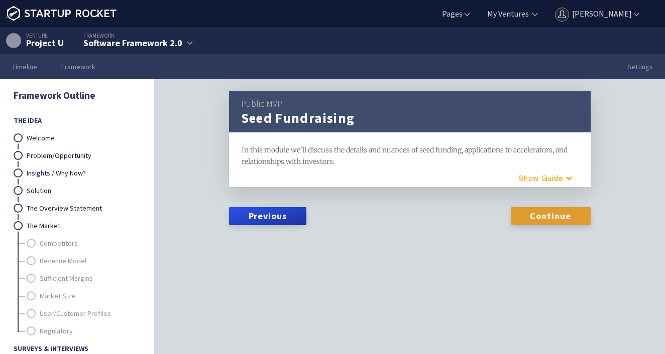
click at [550, 214] on link "Continue" at bounding box center [550, 216] width 80 height 18
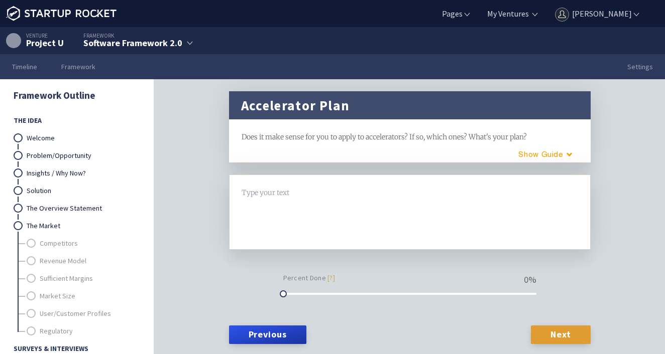
click at [556, 328] on link "Next" at bounding box center [560, 335] width 59 height 18
click at [564, 339] on link "Next" at bounding box center [560, 335] width 59 height 18
click at [565, 334] on link "Next" at bounding box center [560, 335] width 59 height 18
click at [565, 332] on link "Next" at bounding box center [560, 335] width 59 height 18
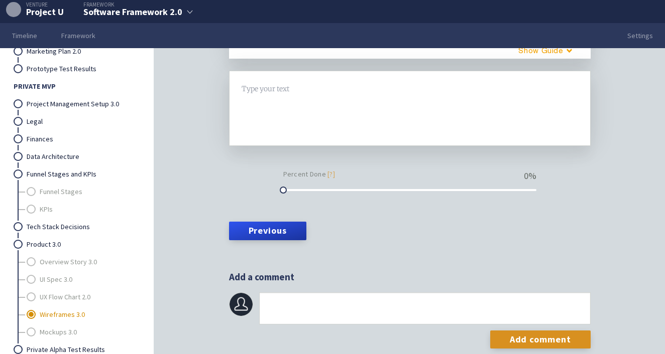
scroll to position [1155, 0]
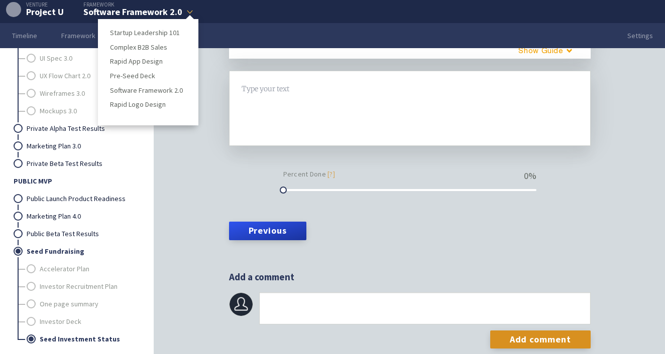
click at [88, 8] on div "Software Framework 2.0" at bounding box center [132, 12] width 99 height 9
click at [155, 104] on link "Rapid Logo Design" at bounding box center [148, 105] width 76 height 12
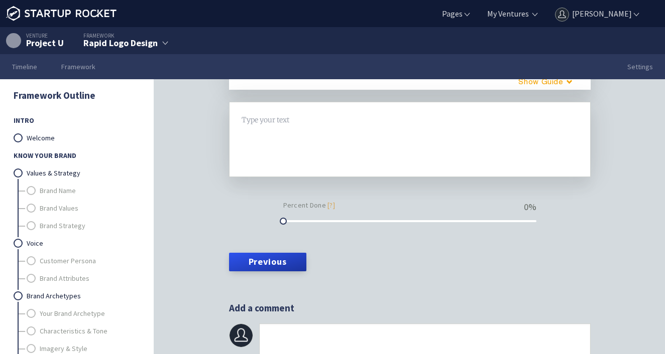
scroll to position [31, 0]
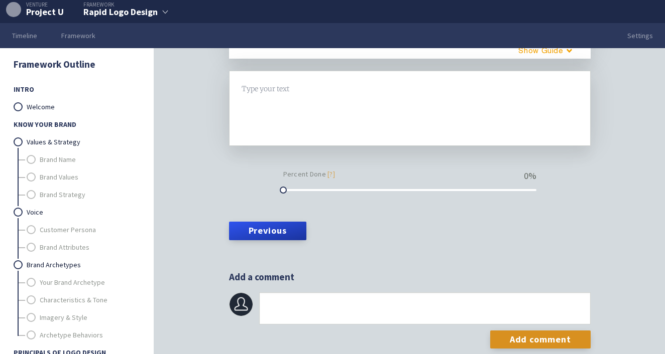
click at [39, 103] on link "Welcome" at bounding box center [83, 107] width 112 height 18
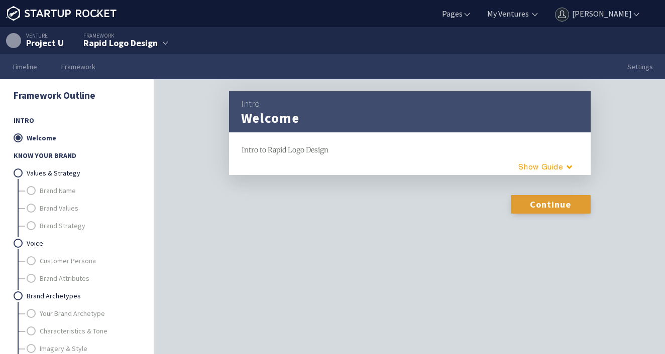
click at [568, 200] on link "Continue" at bounding box center [550, 204] width 80 height 18
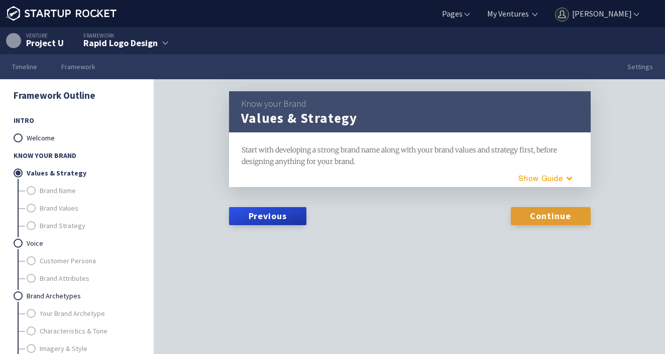
click at [552, 213] on link "Continue" at bounding box center [550, 216] width 80 height 18
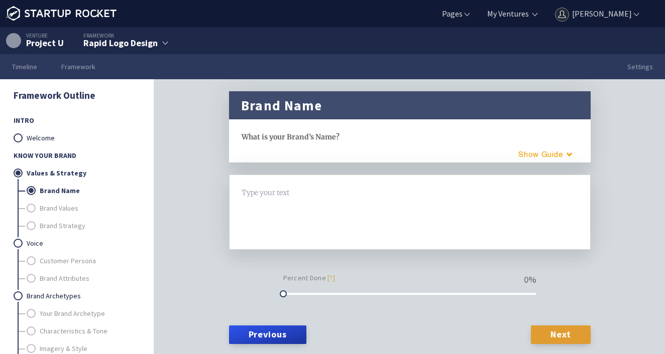
click at [562, 334] on link "Next" at bounding box center [560, 335] width 59 height 18
click at [561, 333] on link "Next" at bounding box center [560, 335] width 59 height 18
click at [565, 330] on link "Next" at bounding box center [560, 335] width 59 height 18
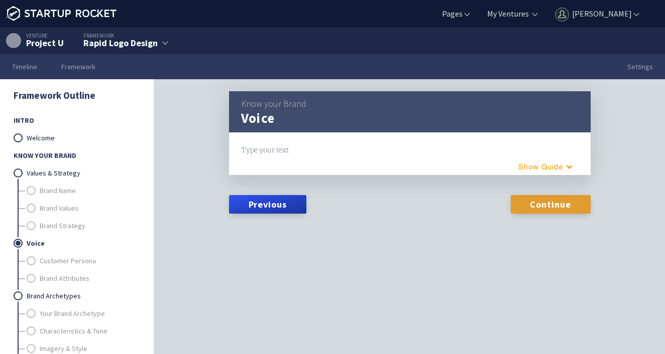
click at [559, 204] on link "Continue" at bounding box center [550, 204] width 80 height 18
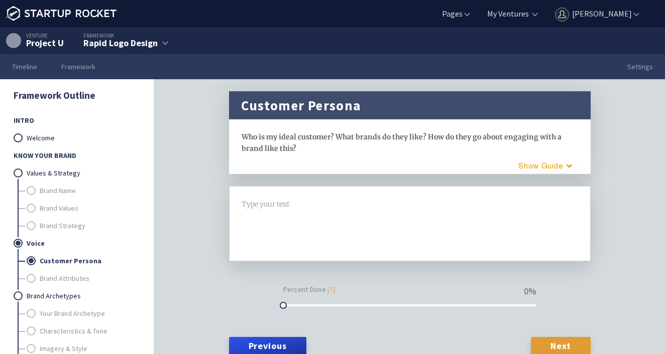
click at [553, 345] on link "Next" at bounding box center [560, 346] width 59 height 18
click at [557, 345] on link "Next" at bounding box center [560, 346] width 59 height 18
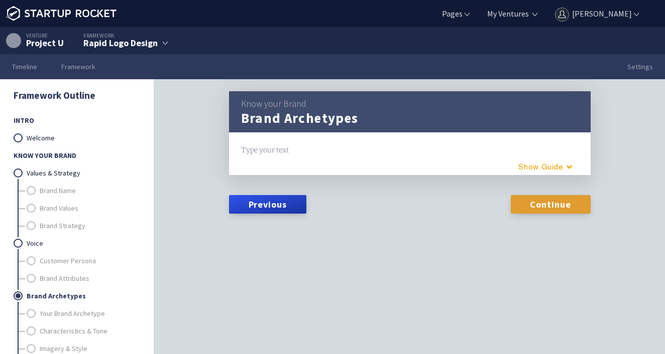
click at [537, 203] on link "Continue" at bounding box center [550, 204] width 80 height 18
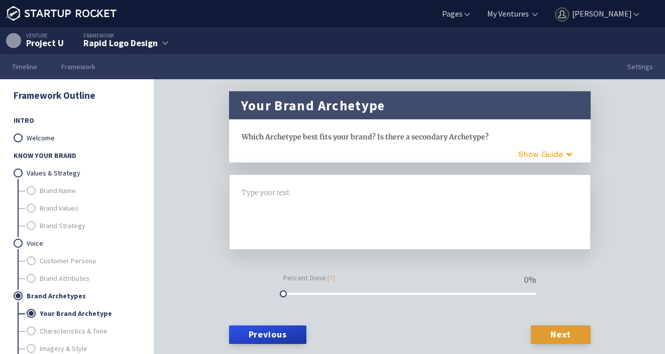
click at [569, 336] on link "Next" at bounding box center [560, 335] width 59 height 18
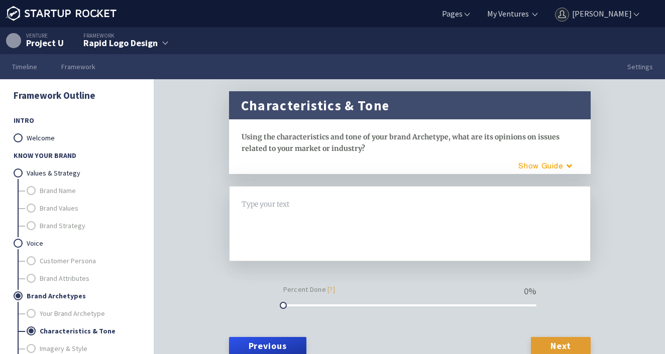
click at [558, 344] on link "Next" at bounding box center [560, 346] width 59 height 18
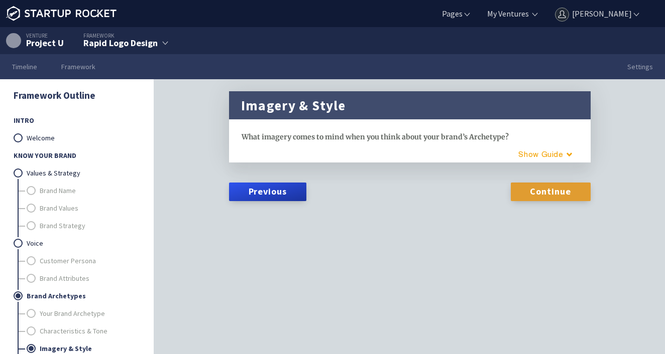
click at [554, 189] on link "Continue" at bounding box center [550, 192] width 80 height 18
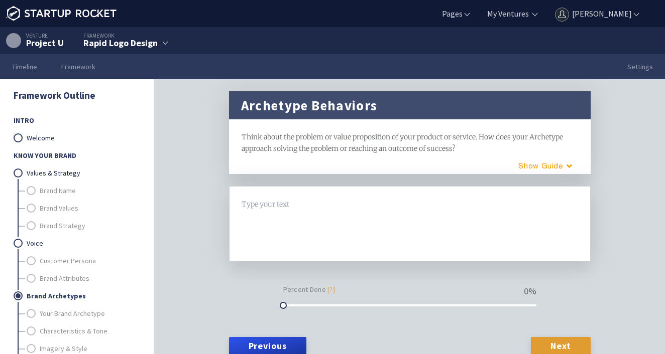
click at [561, 341] on link "Next" at bounding box center [560, 346] width 59 height 18
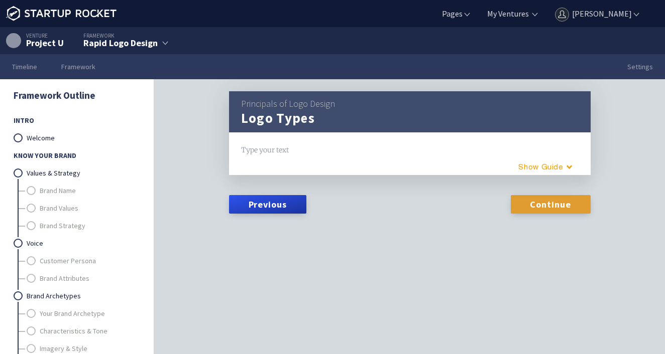
click at [553, 205] on link "Continue" at bounding box center [550, 204] width 80 height 18
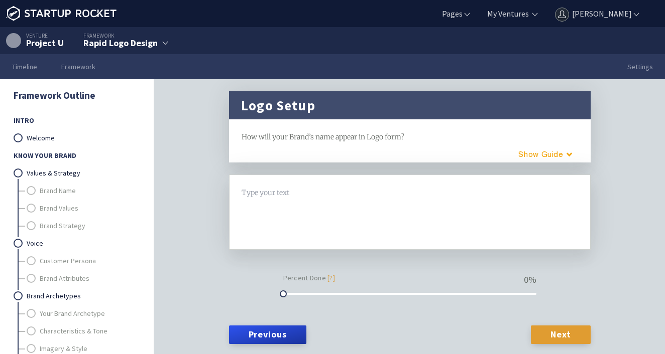
click at [569, 329] on link "Next" at bounding box center [560, 335] width 59 height 18
click at [566, 329] on link "Next" at bounding box center [560, 335] width 59 height 18
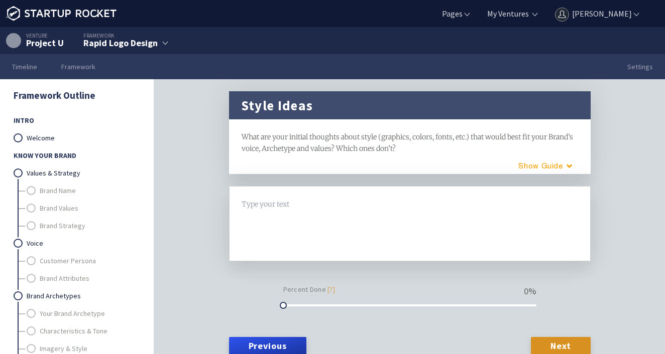
click at [556, 332] on form "Type your text H1 H2 Percent Done [?] 0 % Previous Next" at bounding box center [409, 273] width 361 height 175
click at [558, 344] on link "Next" at bounding box center [560, 346] width 59 height 18
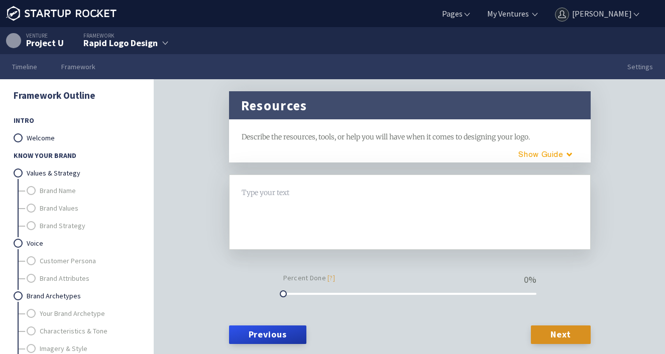
click at [558, 347] on form "Type your text H1 H2 Percent Done [?] 0 % Previous Next" at bounding box center [409, 262] width 361 height 175
click at [560, 335] on link "Next" at bounding box center [560, 335] width 59 height 18
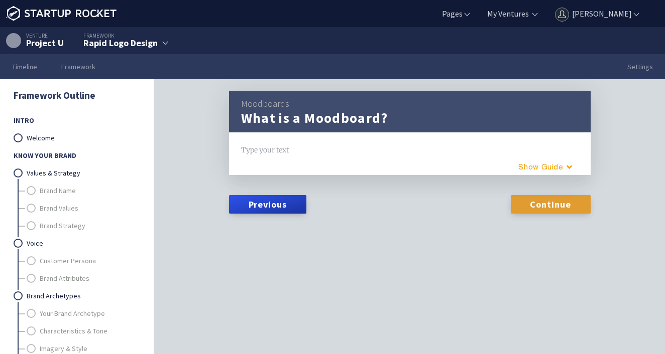
click at [551, 206] on link "Continue" at bounding box center [550, 204] width 80 height 18
click at [550, 205] on link "Continue" at bounding box center [550, 204] width 80 height 18
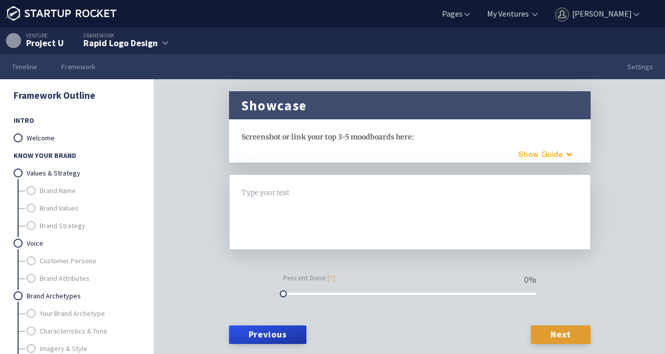
click at [574, 335] on link "Next" at bounding box center [560, 335] width 59 height 18
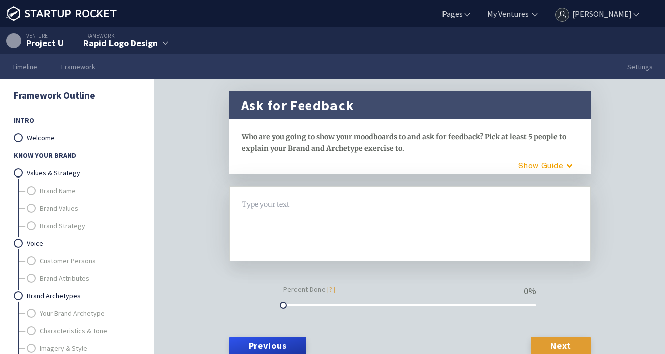
click at [564, 341] on link "Next" at bounding box center [560, 346] width 59 height 18
click at [566, 346] on link "Next" at bounding box center [560, 346] width 59 height 18
click at [566, 345] on link "Next" at bounding box center [560, 346] width 59 height 18
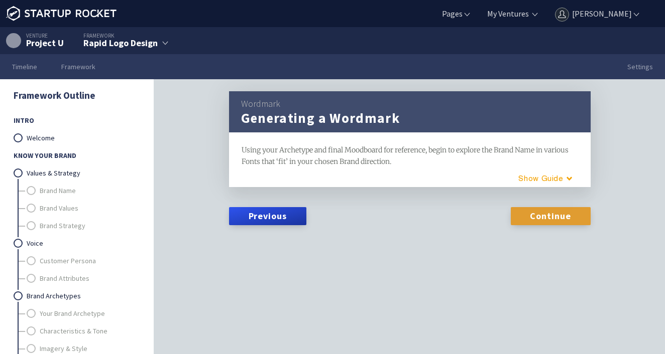
click at [559, 213] on link "Continue" at bounding box center [550, 216] width 80 height 18
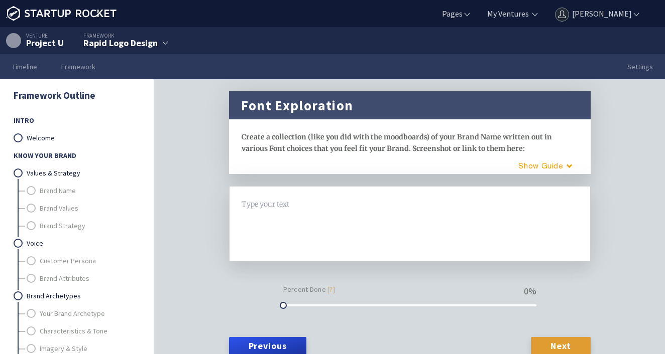
click at [560, 341] on link "Next" at bounding box center [560, 346] width 59 height 18
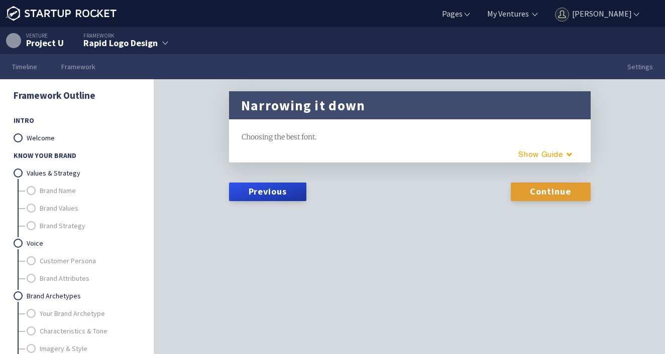
click at [565, 193] on link "Continue" at bounding box center [550, 192] width 80 height 18
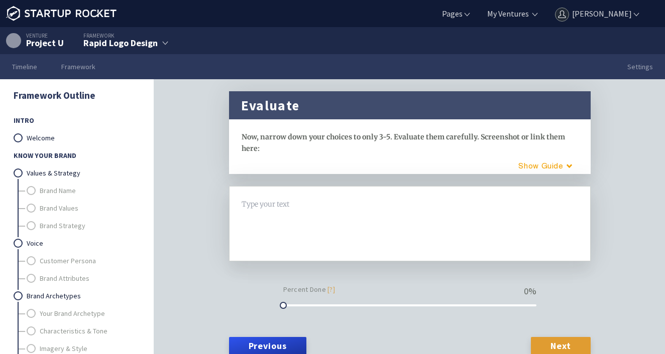
click at [568, 343] on link "Next" at bounding box center [560, 346] width 59 height 18
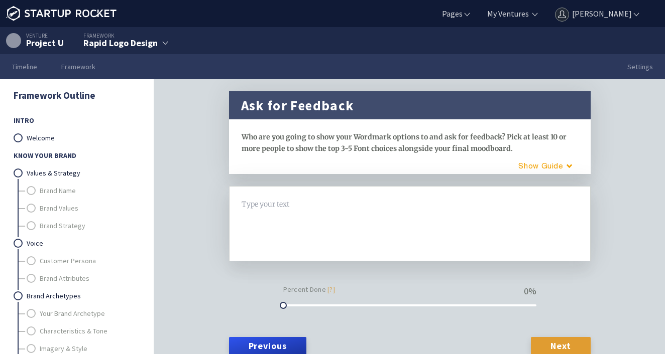
click at [567, 344] on link "Next" at bounding box center [560, 346] width 59 height 18
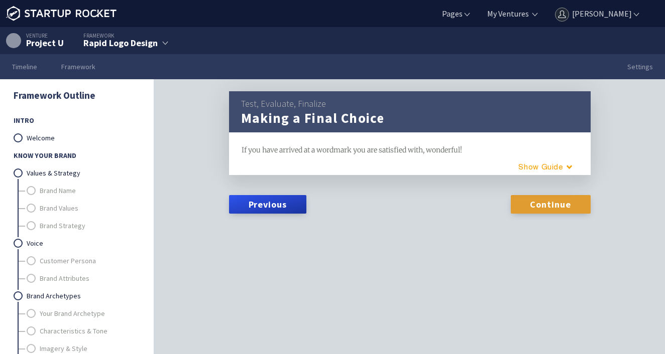
click at [551, 205] on link "Continue" at bounding box center [550, 204] width 80 height 18
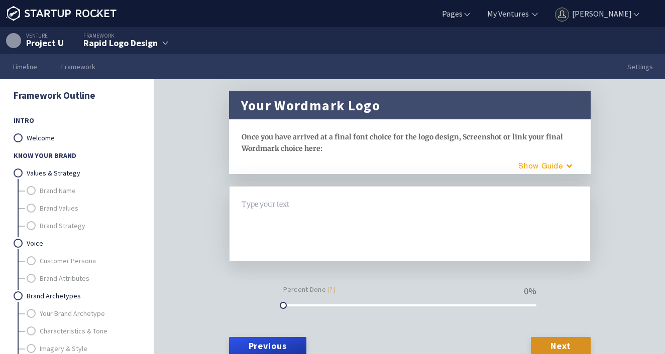
click at [572, 347] on link "Next" at bounding box center [560, 346] width 59 height 18
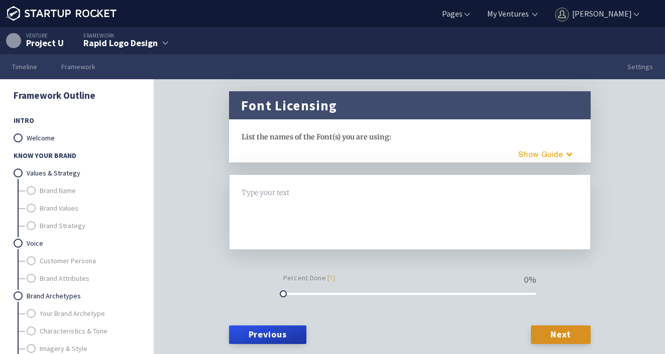
click at [572, 347] on form "Type your text H1 H2 Percent Done [?] 0 % Previous Next" at bounding box center [409, 262] width 361 height 175
click at [561, 336] on link "Next" at bounding box center [560, 335] width 59 height 18
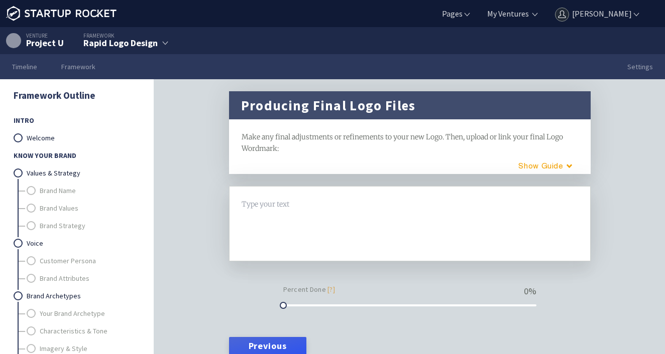
click at [282, 346] on link "Previous" at bounding box center [267, 346] width 77 height 18
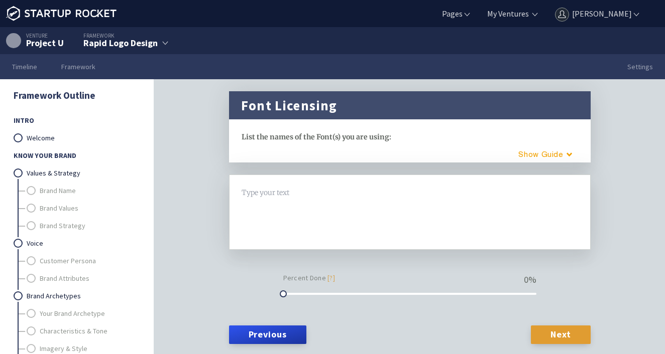
click at [562, 339] on link "Next" at bounding box center [560, 335] width 59 height 18
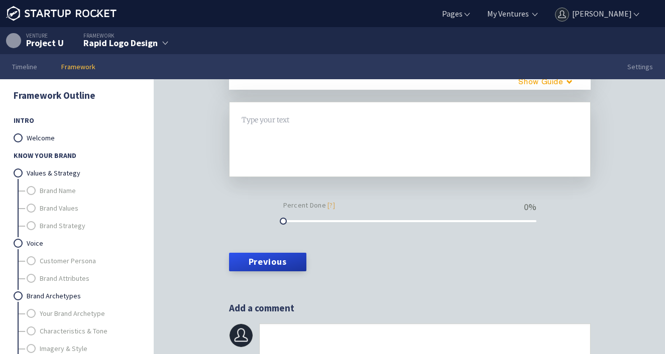
click at [81, 65] on link "Framework" at bounding box center [78, 66] width 58 height 25
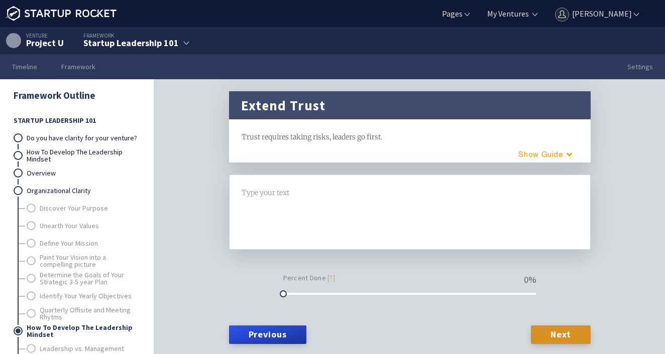
scroll to position [31, 0]
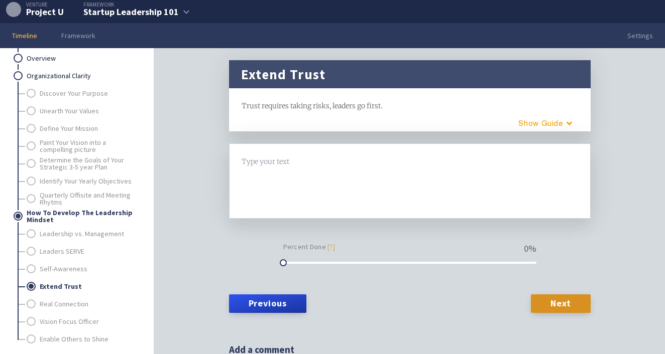
click at [24, 31] on link "Timeline" at bounding box center [24, 35] width 49 height 25
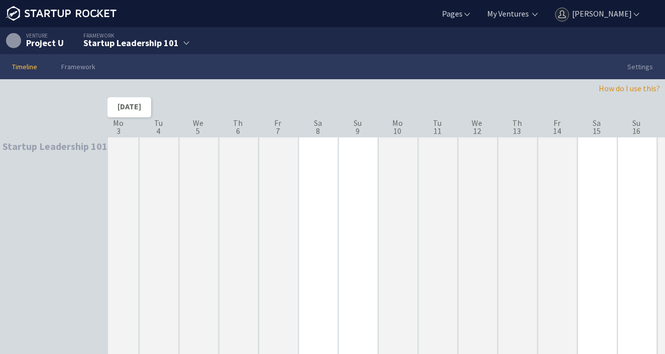
click at [27, 66] on link "Timeline" at bounding box center [24, 66] width 49 height 25
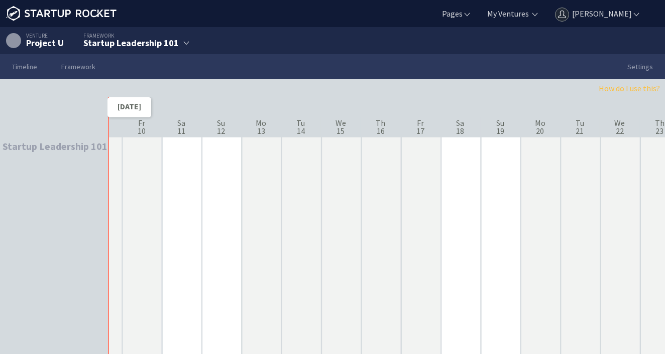
click at [613, 88] on link "How do I use this?" at bounding box center [628, 88] width 61 height 10
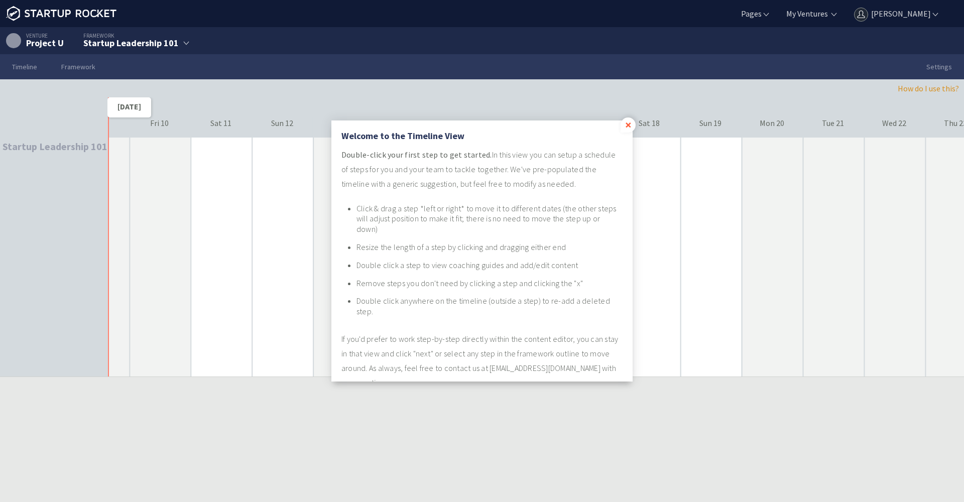
click at [628, 127] on div "×" at bounding box center [627, 124] width 15 height 15
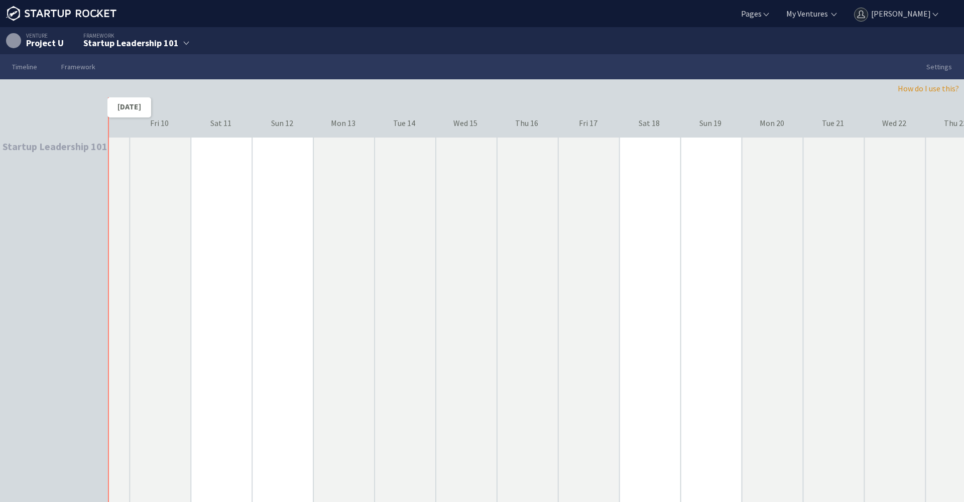
click at [259, 188] on div at bounding box center [535, 175] width 857 height 75
click at [347, 188] on div at bounding box center [535, 175] width 857 height 75
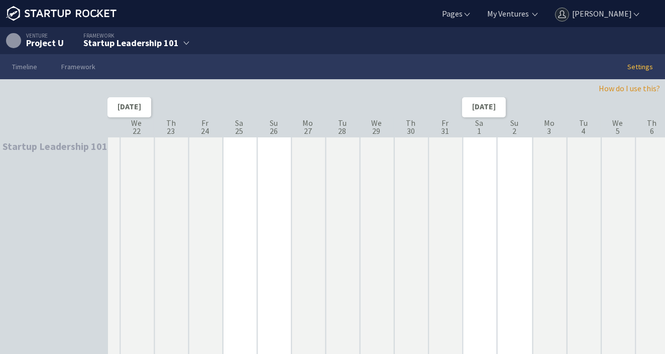
click at [637, 64] on link "Settings" at bounding box center [640, 66] width 50 height 25
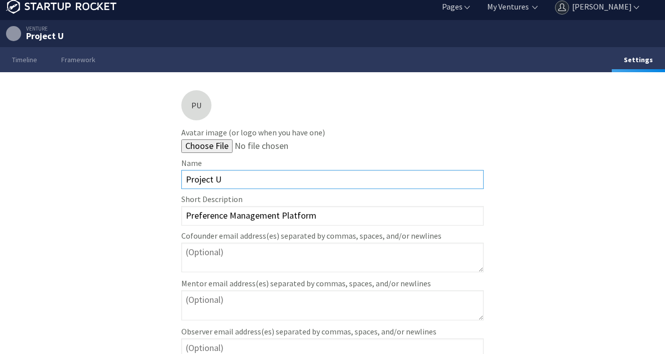
scroll to position [232, 0]
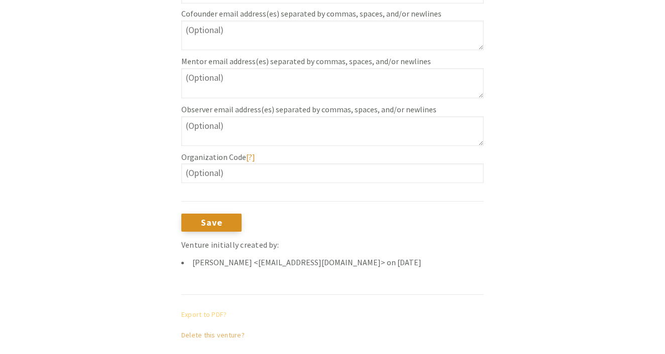
click at [212, 314] on link "Export to PDF?" at bounding box center [203, 314] width 45 height 9
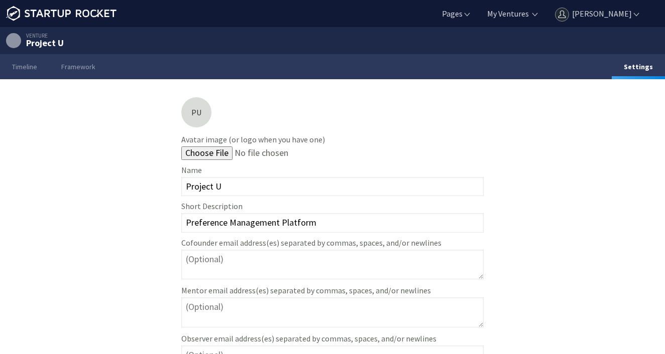
click at [41, 42] on div "Project U" at bounding box center [45, 43] width 38 height 9
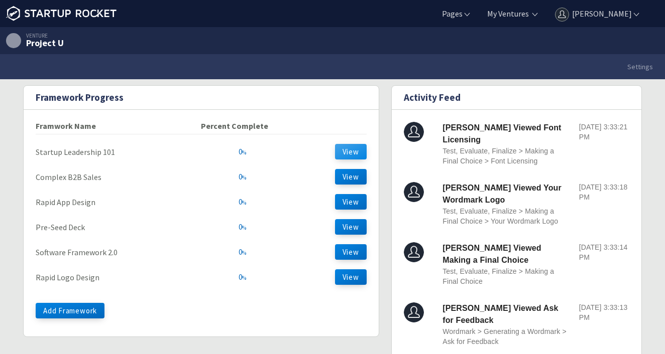
click at [353, 150] on button "View" at bounding box center [351, 152] width 32 height 16
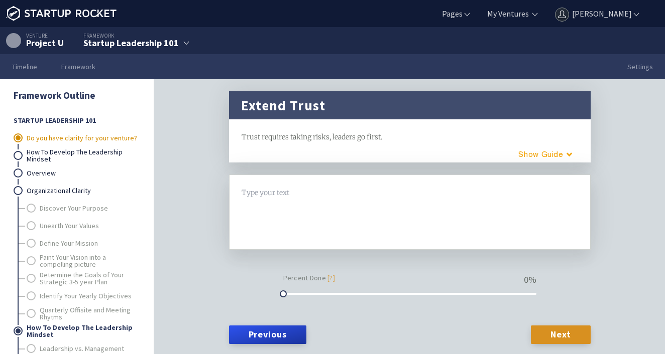
click at [104, 135] on link "Do you have clarity for your venture?" at bounding box center [83, 139] width 112 height 18
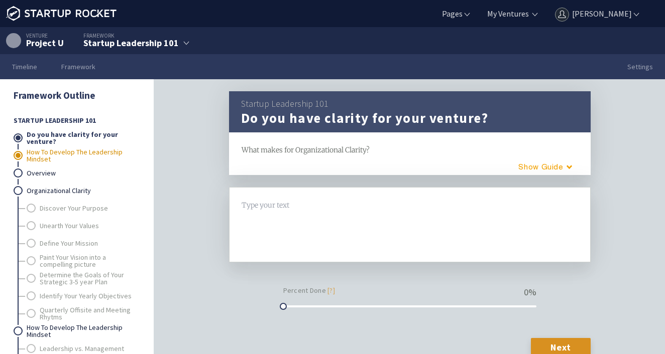
click at [61, 152] on link "How To Develop The Leadership Mindset" at bounding box center [83, 156] width 112 height 18
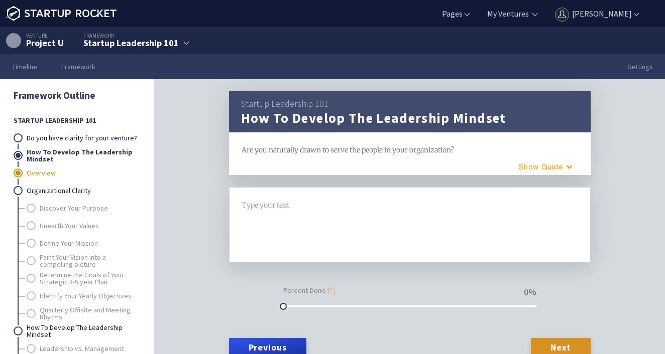
click at [34, 173] on link "Overview" at bounding box center [83, 174] width 112 height 18
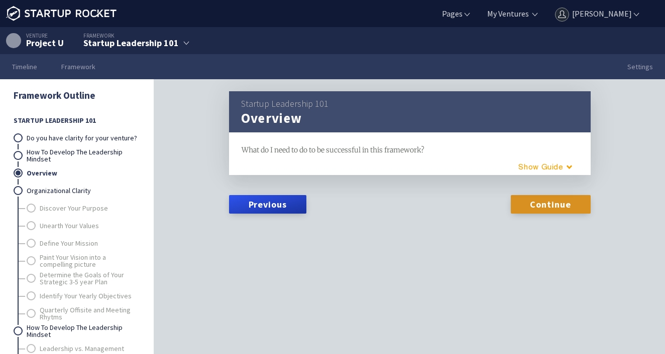
click at [41, 171] on link "Overview" at bounding box center [83, 174] width 112 height 18
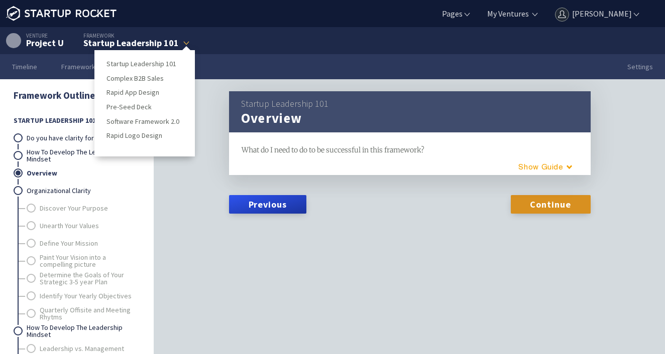
click at [108, 42] on div "Startup Leadership 101" at bounding box center [130, 43] width 95 height 9
click at [108, 41] on div "Startup Leadership 101" at bounding box center [130, 43] width 95 height 9
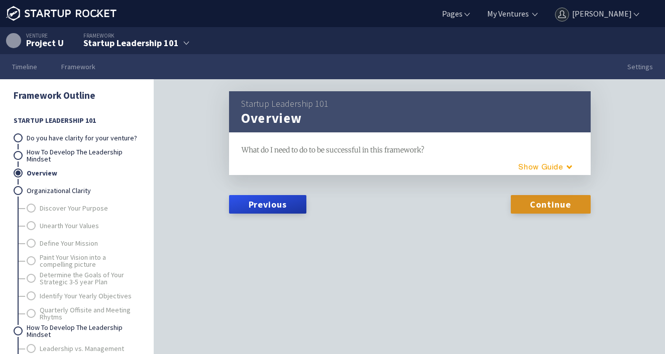
click at [54, 41] on div "Project U" at bounding box center [45, 43] width 38 height 9
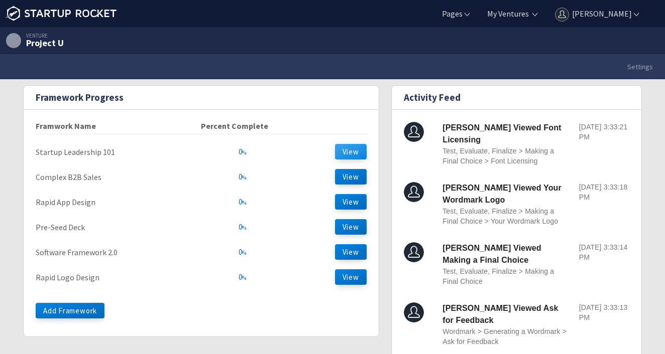
click at [357, 149] on button "View" at bounding box center [351, 152] width 32 height 16
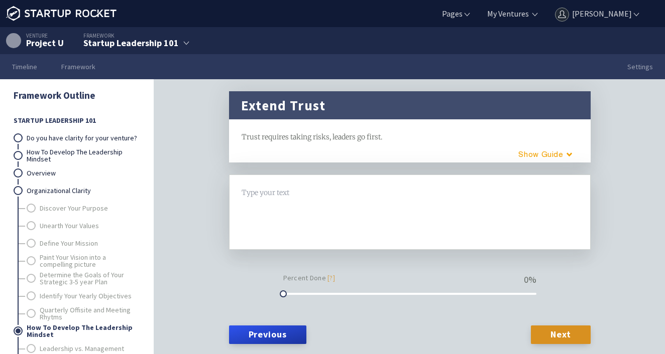
click at [22, 176] on ul "Do you have clarity for your venture? How To Develop The Leadership Mindset Ove…" at bounding box center [76, 297] width 125 height 334
click at [22, 172] on ul "Do you have clarity for your venture? How To Develop The Leadership Mindset Ove…" at bounding box center [76, 297] width 125 height 334
click at [29, 173] on link "Overview" at bounding box center [83, 174] width 112 height 18
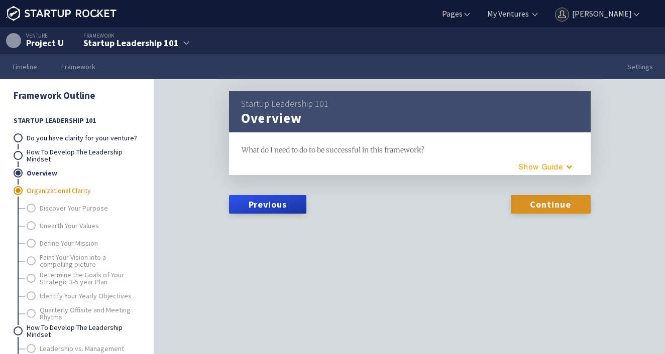
click at [35, 189] on link "Organizational Clarity" at bounding box center [83, 191] width 112 height 18
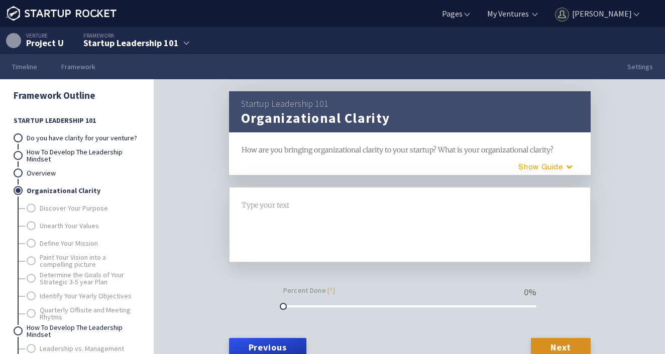
click at [39, 210] on ul "Discover Your Purpose Unearth Your Values Define Your Mission Paint Your Vision…" at bounding box center [83, 261] width 112 height 123
click at [40, 208] on link "Discover Your Purpose" at bounding box center [89, 209] width 99 height 18
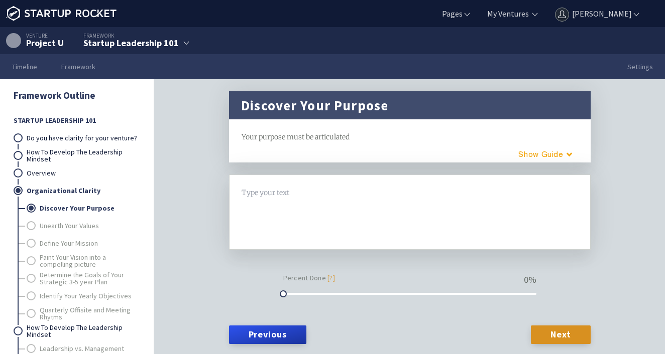
click at [95, 208] on link "Discover Your Purpose" at bounding box center [89, 209] width 99 height 18
click at [48, 225] on link "Unearth Your Values" at bounding box center [89, 226] width 99 height 18
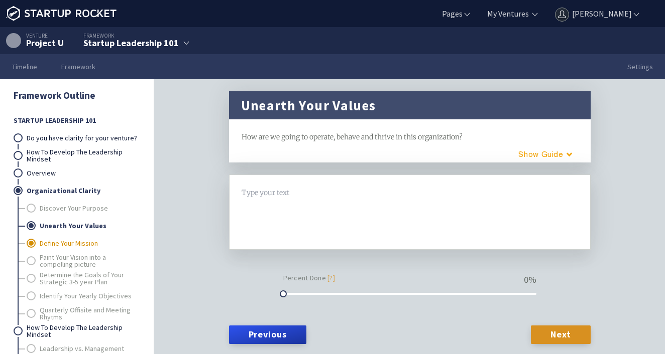
click at [49, 245] on link "Define Your Mission" at bounding box center [89, 244] width 99 height 18
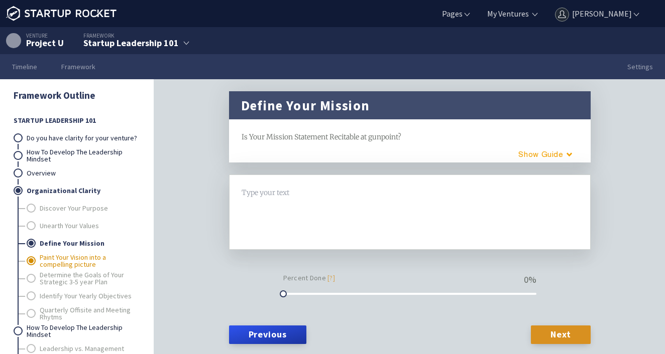
click at [58, 263] on link "Paint Your Vision into a compelling picture" at bounding box center [89, 261] width 99 height 18
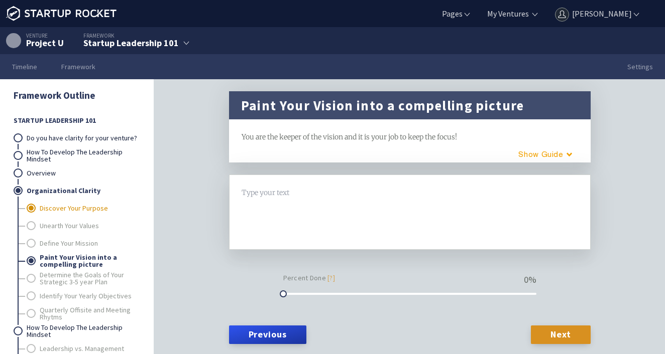
click at [54, 207] on link "Discover Your Purpose" at bounding box center [89, 209] width 99 height 18
